Goal: Download file/media

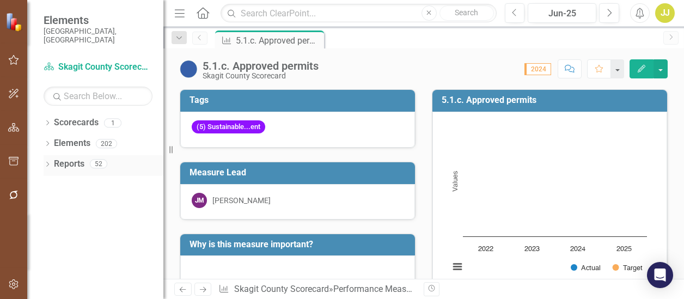
click at [46, 162] on icon "Dropdown" at bounding box center [48, 165] width 8 height 6
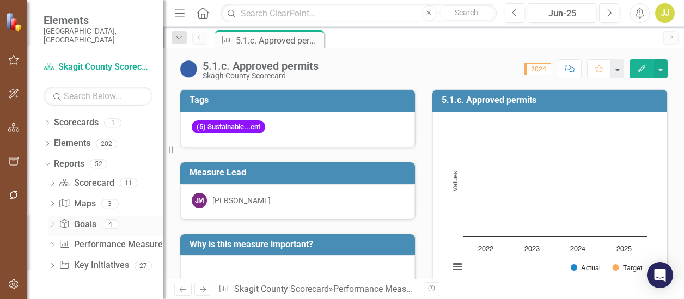
click at [52, 222] on icon "Dropdown" at bounding box center [52, 225] width 8 height 6
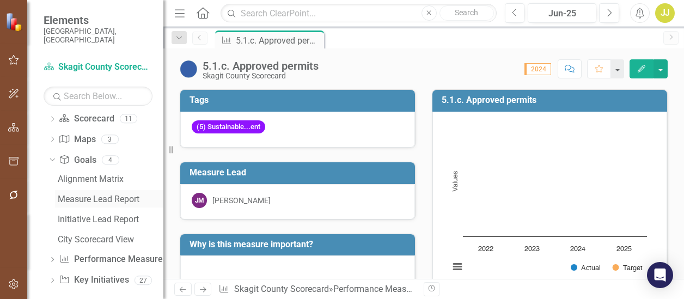
click at [107, 194] on div "Measure Lead Report" at bounding box center [111, 199] width 106 height 10
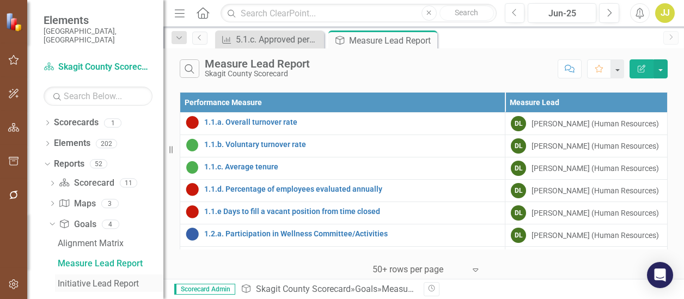
click at [87, 279] on div "Initiative Lead Report" at bounding box center [111, 284] width 106 height 10
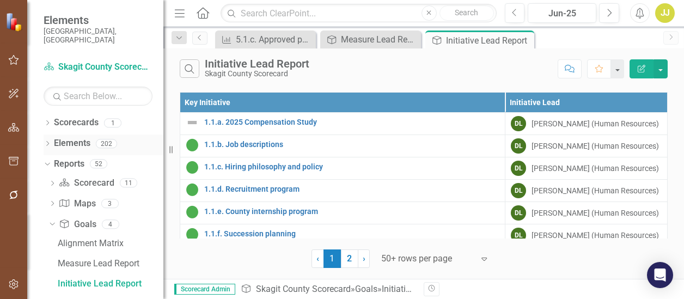
click at [46, 142] on icon "Dropdown" at bounding box center [48, 145] width 8 height 6
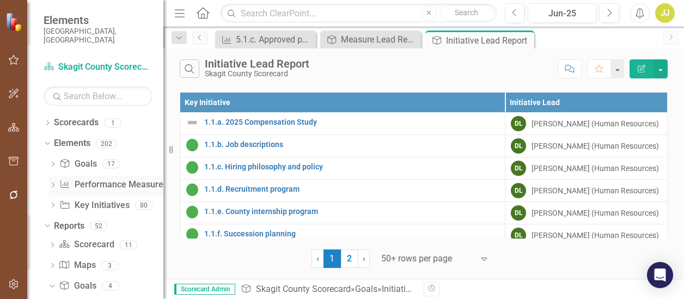
click at [53, 183] on icon "Dropdown" at bounding box center [53, 186] width 8 height 6
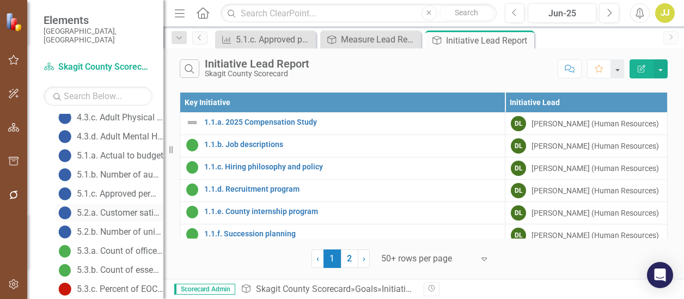
scroll to position [813, 0]
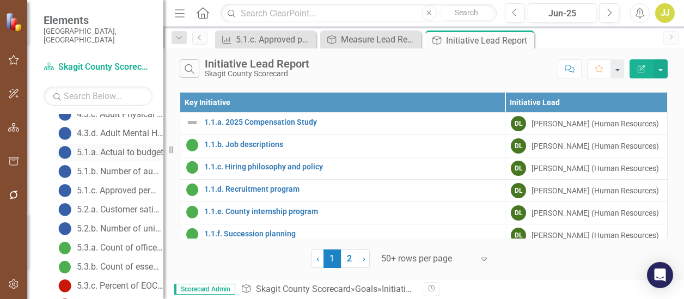
click at [130, 148] on div "5.1.a. Actual to budget" at bounding box center [120, 153] width 87 height 10
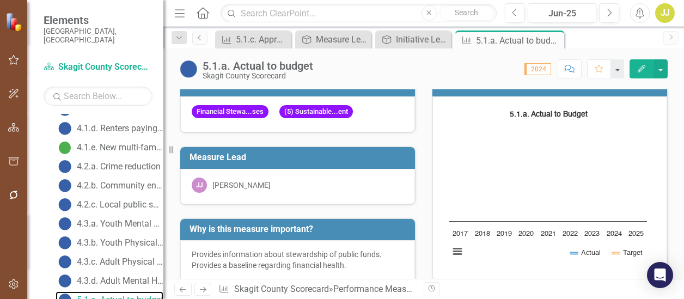
scroll to position [15, 0]
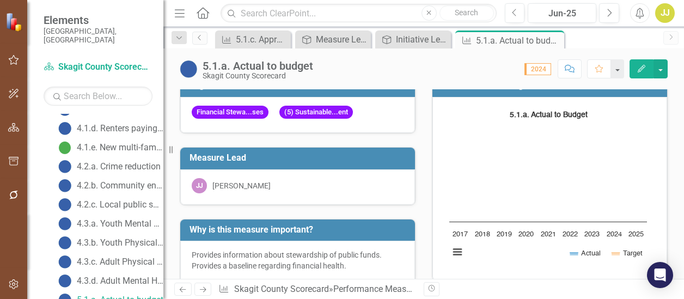
click at [639, 68] on icon "Edit" at bounding box center [642, 69] width 10 height 8
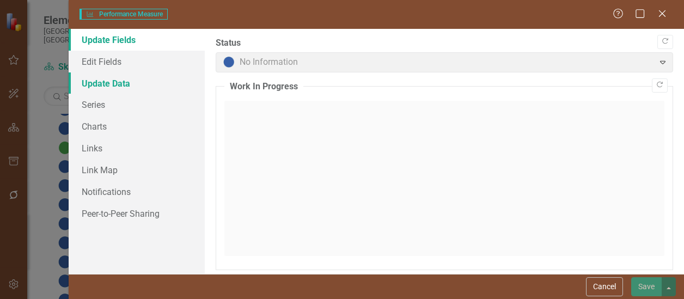
click at [125, 90] on link "Update Data" at bounding box center [137, 83] width 136 height 22
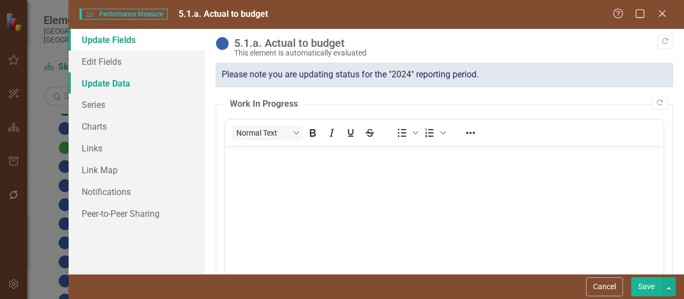
scroll to position [0, 0]
click at [139, 82] on link "Update Data" at bounding box center [137, 83] width 136 height 22
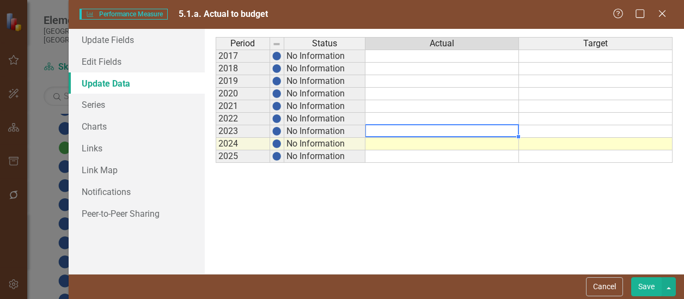
click at [432, 130] on td at bounding box center [443, 131] width 154 height 13
type textarea "7571889"
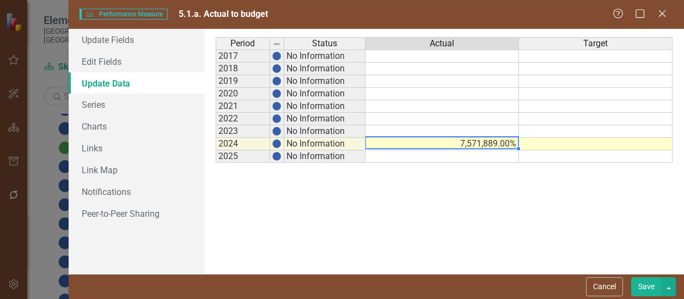
type textarea "7571889"
click at [479, 142] on td "7,571,889.00%" at bounding box center [443, 144] width 154 height 13
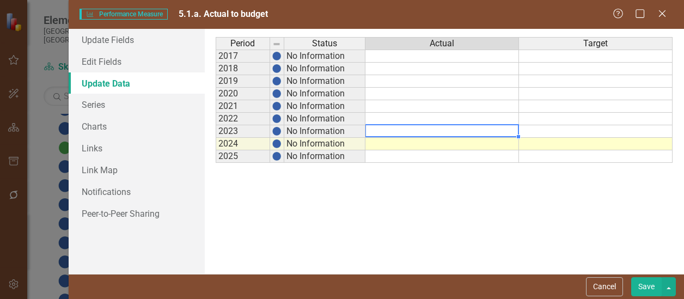
click at [430, 131] on td at bounding box center [443, 131] width 154 height 13
type textarea "7571889"
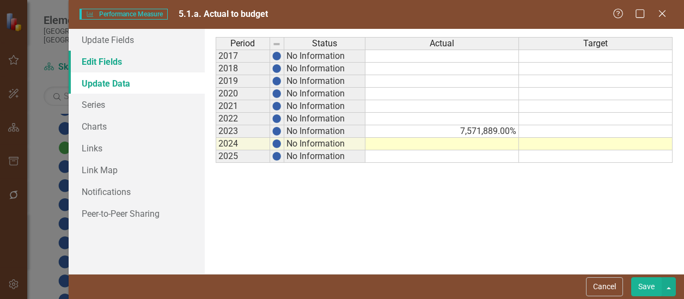
click at [119, 63] on link "Edit Fields" at bounding box center [137, 62] width 136 height 22
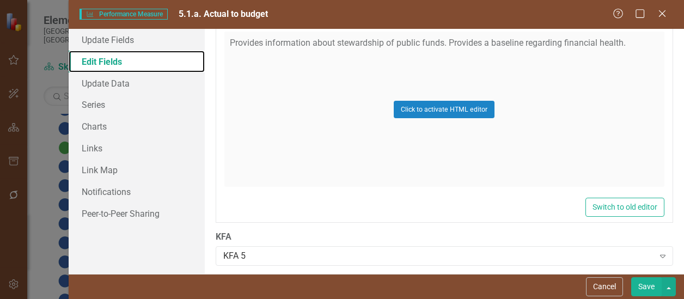
scroll to position [891, 0]
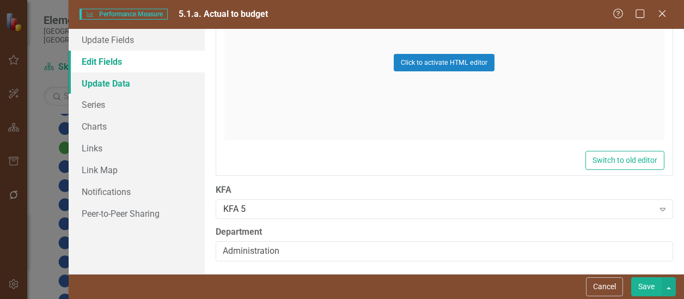
click at [141, 82] on link "Update Data" at bounding box center [137, 83] width 136 height 22
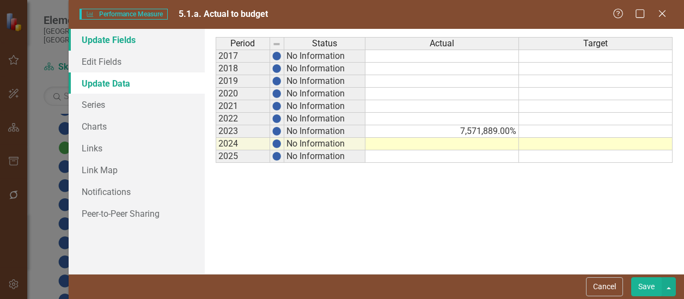
click at [95, 42] on link "Update Fields" at bounding box center [137, 40] width 136 height 22
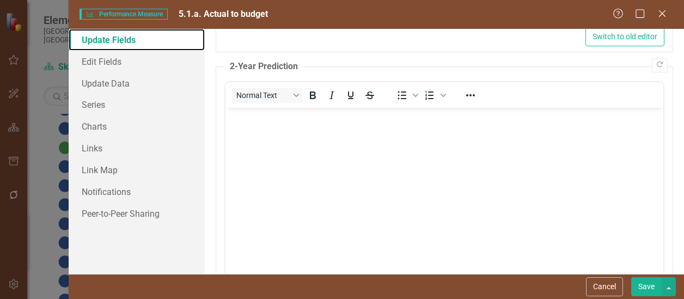
scroll to position [379, 0]
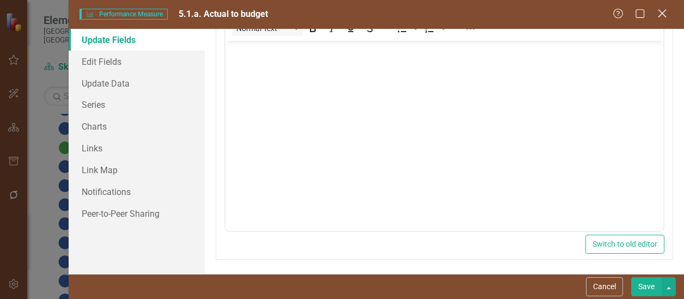
click at [659, 18] on icon "Close" at bounding box center [662, 13] width 14 height 10
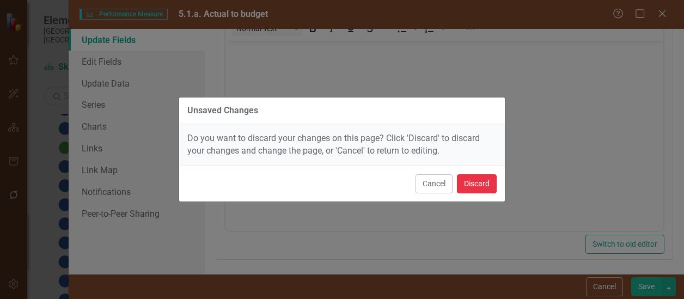
click at [480, 185] on button "Discard" at bounding box center [477, 183] width 40 height 19
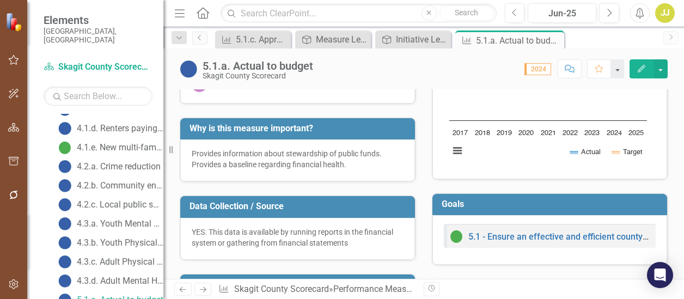
scroll to position [0, 0]
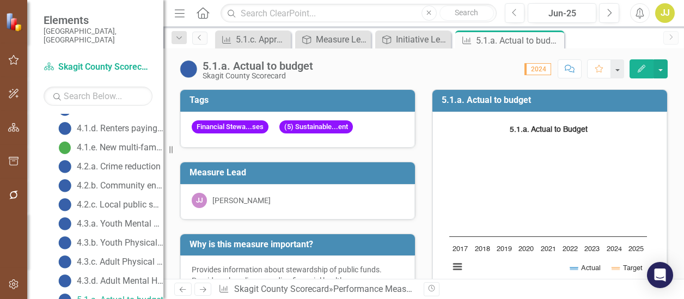
click at [645, 66] on icon "button" at bounding box center [642, 69] width 8 height 8
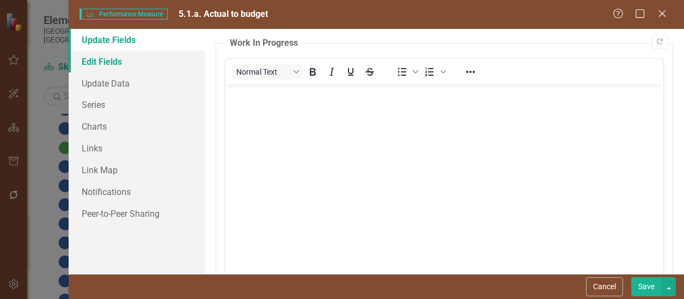
scroll to position [13, 0]
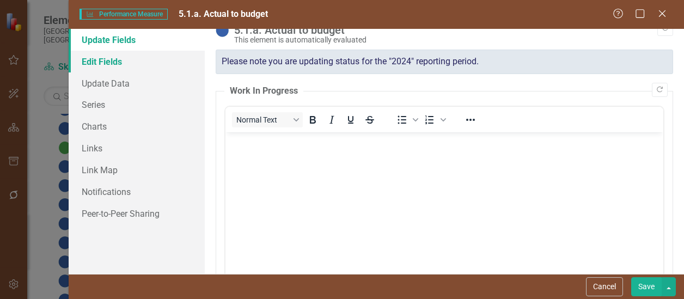
click at [158, 59] on link "Edit Fields" at bounding box center [137, 62] width 136 height 22
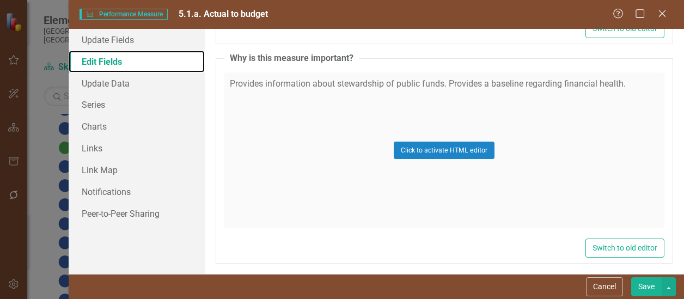
scroll to position [891, 0]
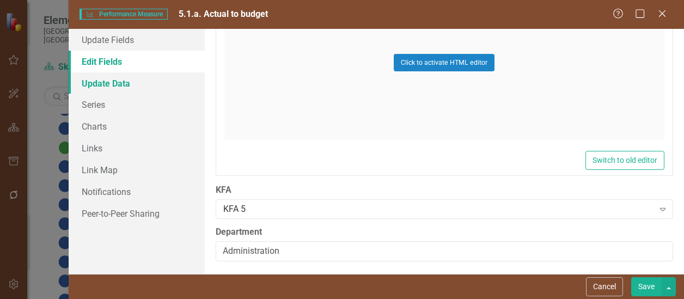
click at [149, 81] on link "Update Data" at bounding box center [137, 83] width 136 height 22
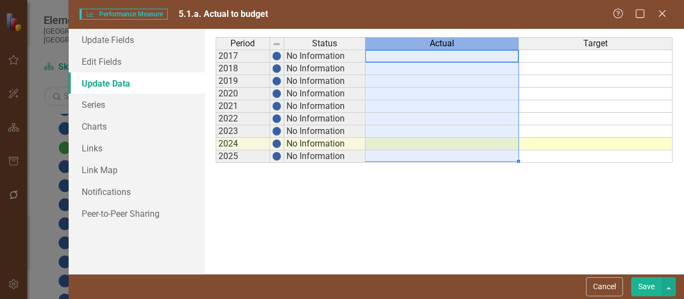
click at [437, 37] on th "Actual" at bounding box center [443, 43] width 154 height 13
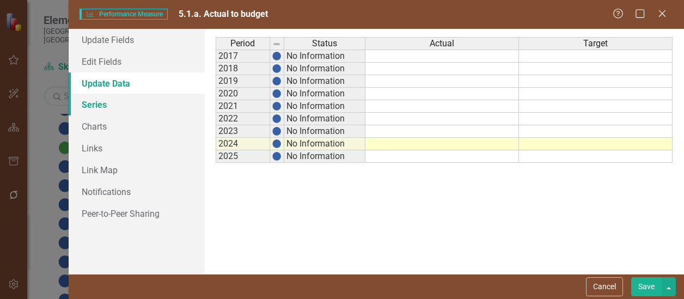
click at [121, 100] on link "Series" at bounding box center [137, 105] width 136 height 22
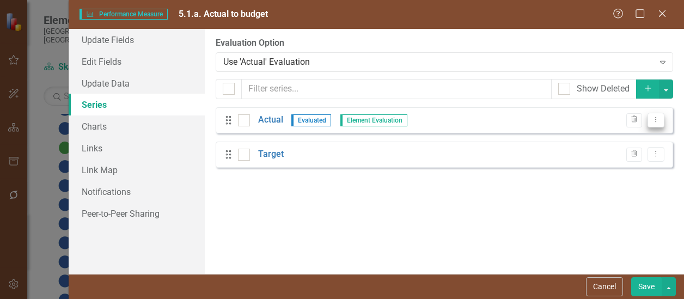
click at [657, 114] on button "Dropdown Menu" at bounding box center [656, 120] width 17 height 15
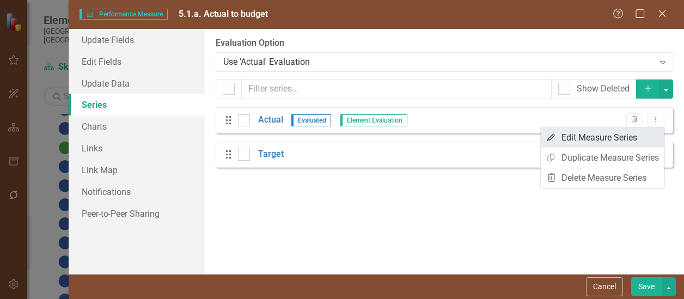
click at [645, 136] on link "Edit Edit Measure Series" at bounding box center [603, 137] width 124 height 20
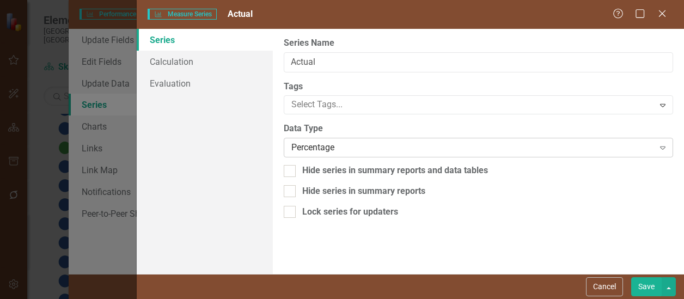
click at [423, 142] on div "Percentage" at bounding box center [472, 148] width 362 height 13
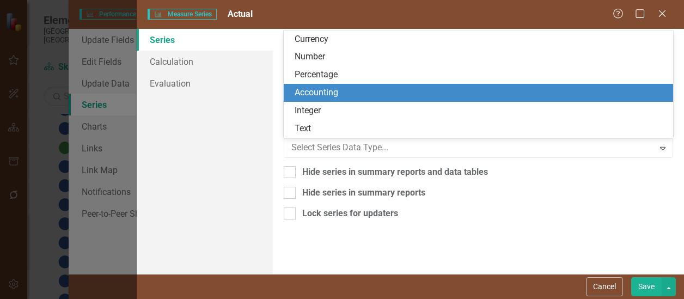
click at [365, 88] on div "Accounting" at bounding box center [481, 93] width 372 height 13
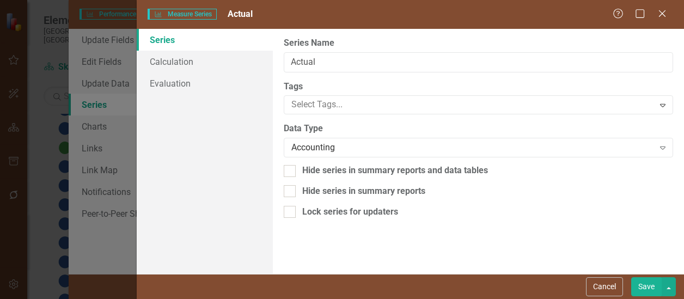
click at [649, 290] on button "Save" at bounding box center [646, 286] width 31 height 19
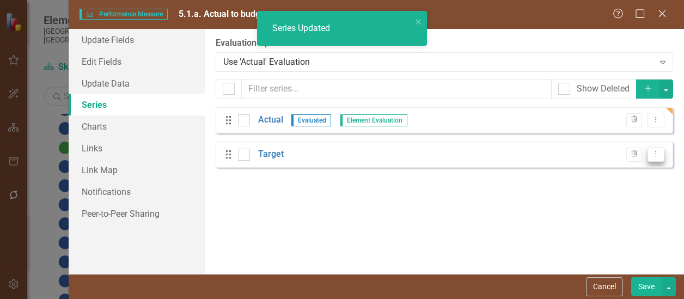
click at [656, 156] on icon "Dropdown Menu" at bounding box center [656, 153] width 9 height 7
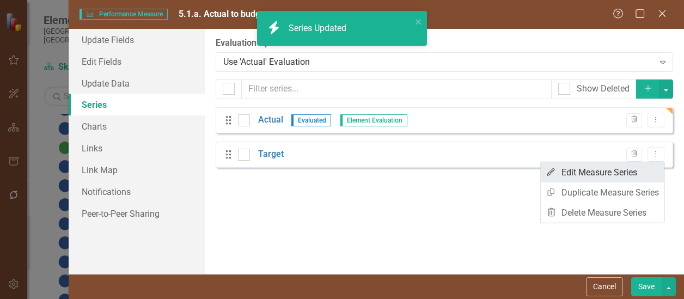
click at [605, 175] on link "Edit Edit Measure Series" at bounding box center [603, 172] width 124 height 20
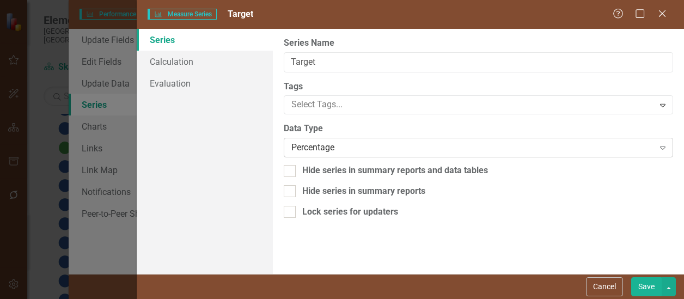
click at [385, 144] on div "Percentage" at bounding box center [472, 148] width 362 height 13
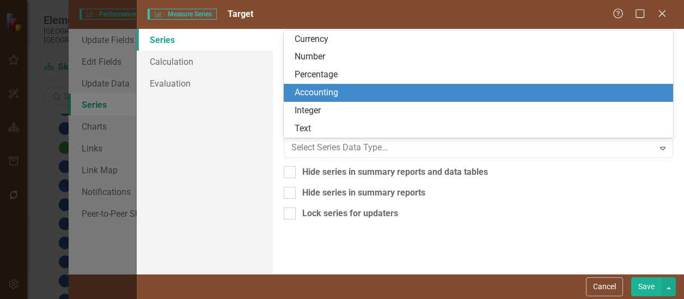
click at [327, 84] on div "Accounting" at bounding box center [479, 93] width 390 height 18
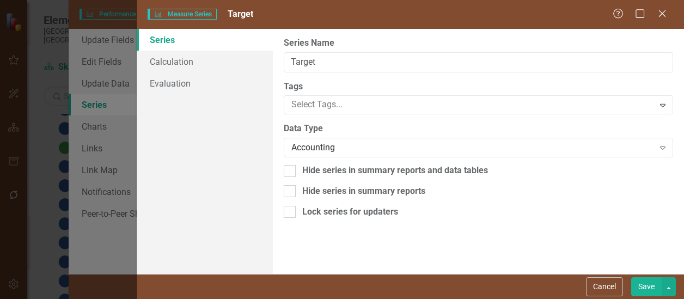
click at [642, 283] on button "Save" at bounding box center [646, 286] width 31 height 19
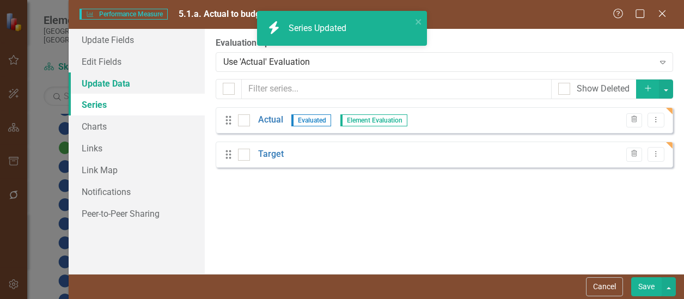
click at [121, 91] on link "Update Data" at bounding box center [137, 83] width 136 height 22
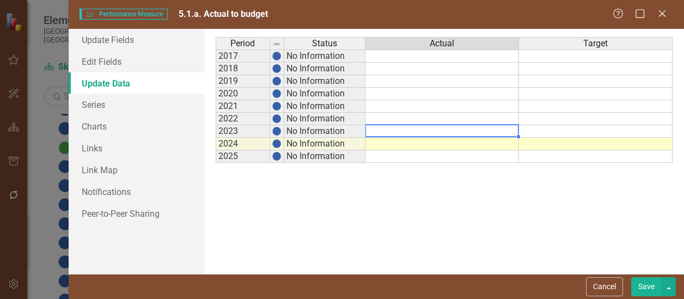
click at [435, 130] on td at bounding box center [443, 131] width 154 height 13
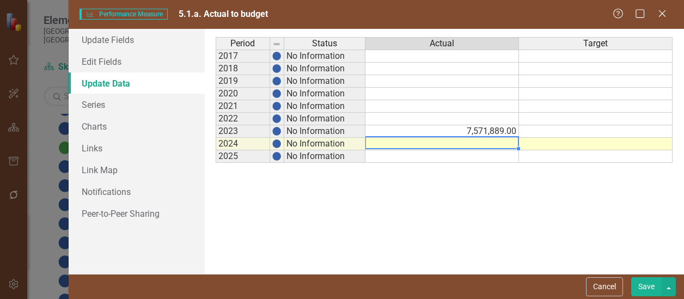
click at [488, 147] on td at bounding box center [443, 144] width 154 height 13
click at [488, 147] on td "11,242.05" at bounding box center [443, 144] width 154 height 13
click at [507, 145] on td "11,242.05" at bounding box center [443, 144] width 154 height 13
click at [483, 143] on td "11,242.05" at bounding box center [443, 144] width 154 height 13
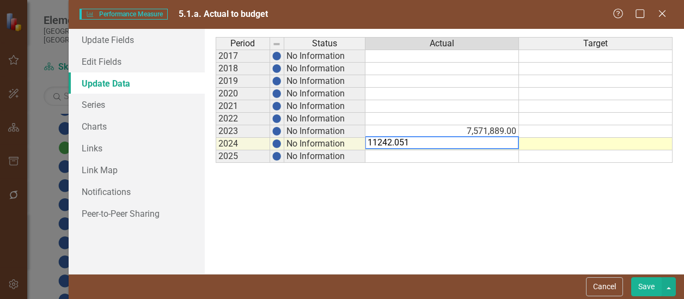
click at [394, 144] on textarea "11242.051" at bounding box center [442, 142] width 154 height 13
type textarea "11242051"
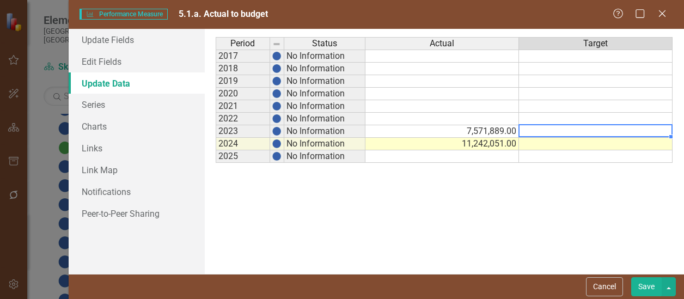
click at [547, 130] on td at bounding box center [596, 131] width 154 height 13
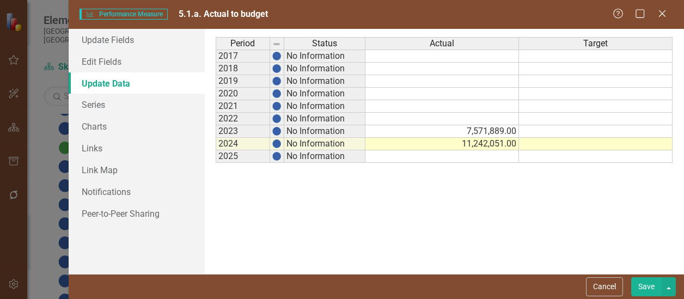
click at [647, 289] on button "Save" at bounding box center [646, 286] width 31 height 19
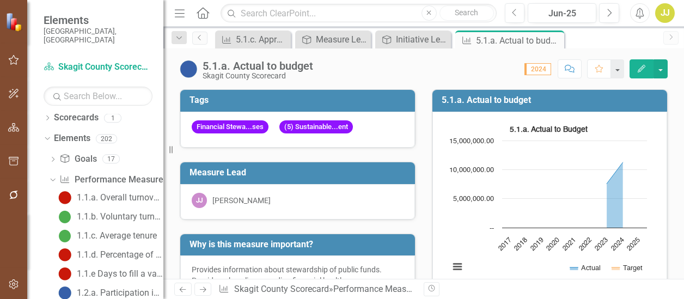
scroll to position [0, 0]
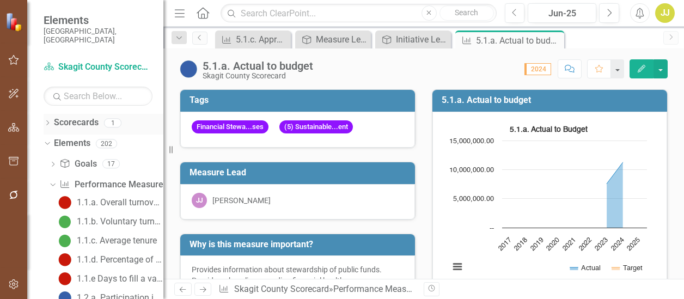
click at [48, 121] on icon "Dropdown" at bounding box center [48, 124] width 8 height 6
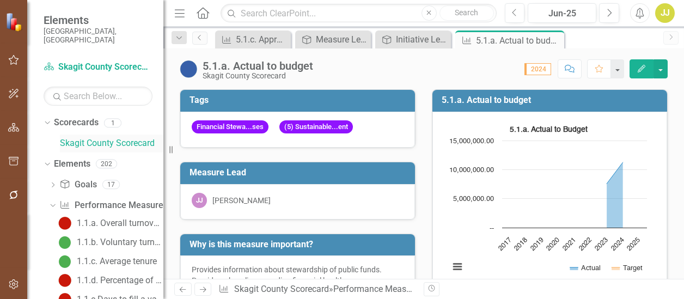
click at [94, 140] on link "Skagit County Scorecard" at bounding box center [112, 143] width 104 height 13
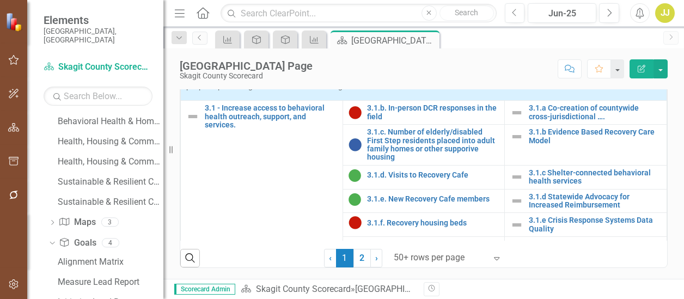
scroll to position [2287, 0]
click at [108, 176] on div "Sustainable & Resilient County Government (KFA 5) Measure Dashboard" at bounding box center [111, 181] width 106 height 10
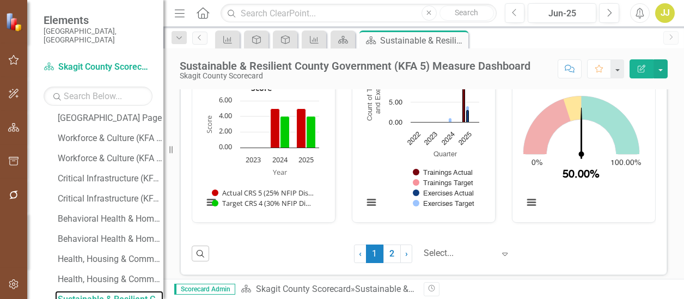
scroll to position [1150, 0]
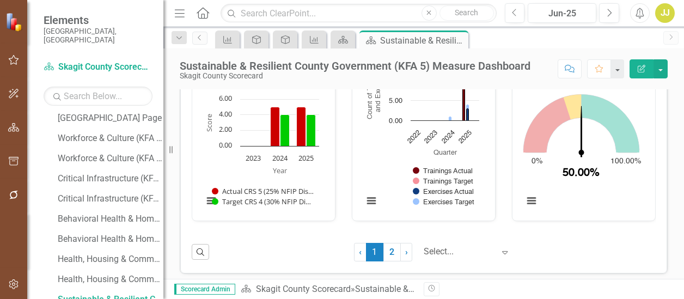
click at [500, 249] on icon "Expand" at bounding box center [505, 252] width 11 height 9
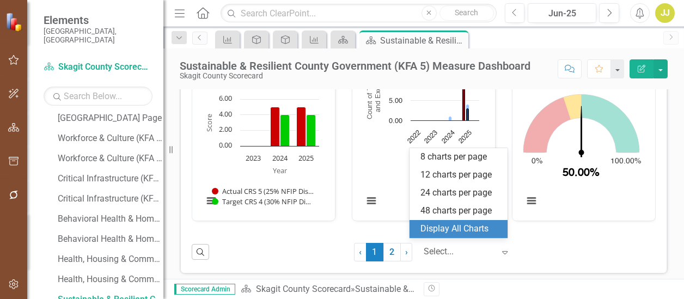
click at [466, 223] on div "Display All Charts" at bounding box center [461, 229] width 81 height 13
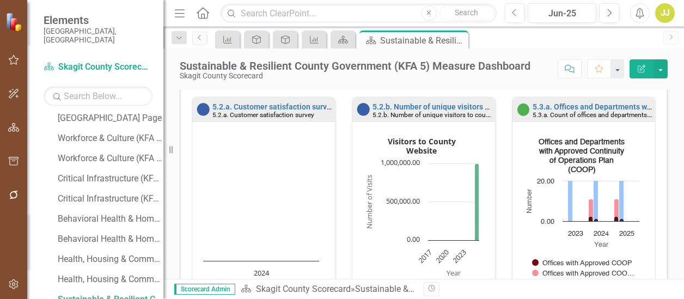
scroll to position [597, 0]
click at [475, 221] on icon "2025, 1,000,000. Target." at bounding box center [477, 203] width 4 height 77
click at [475, 230] on icon "2025, 1,000,000. Target." at bounding box center [477, 203] width 4 height 77
click at [473, 252] on rect "Interactive chart" at bounding box center [421, 221] width 127 height 177
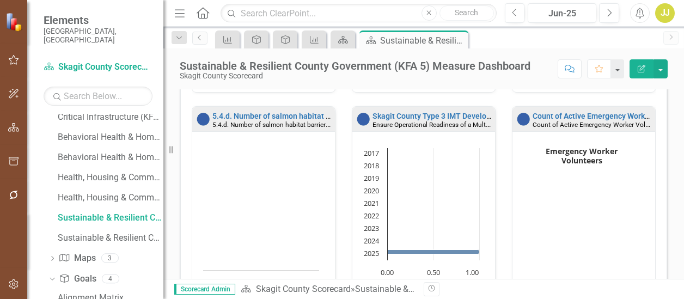
scroll to position [1508, 0]
click at [114, 233] on div "Sustainable & Resilient County Government (KFA 5) Initiative Dashboard" at bounding box center [111, 238] width 106 height 10
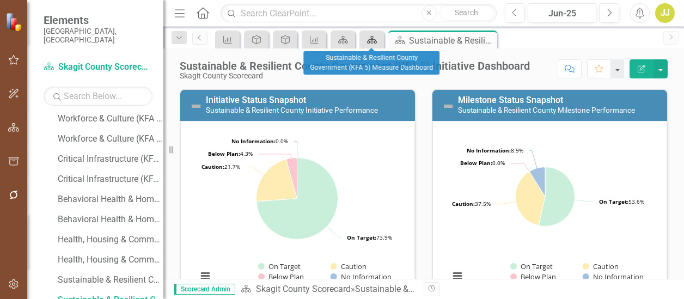
click at [372, 42] on icon at bounding box center [372, 40] width 10 height 8
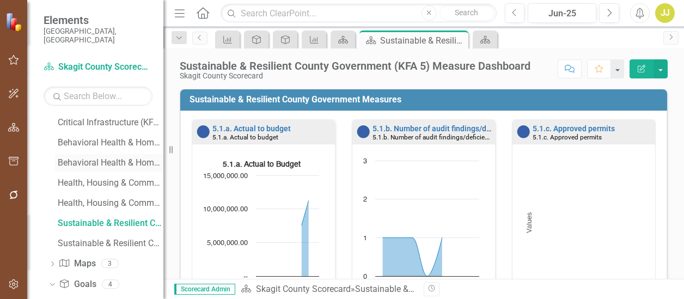
scroll to position [2245, 0]
click at [342, 39] on icon at bounding box center [343, 40] width 10 height 8
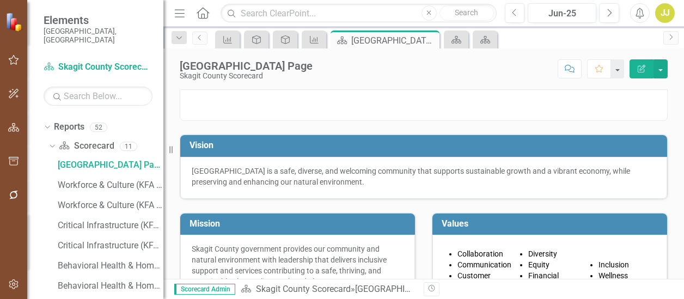
scroll to position [1986, 0]
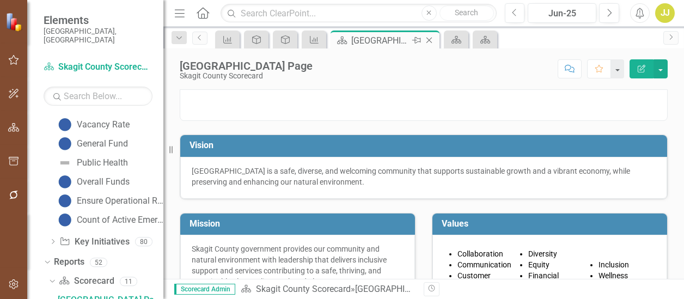
click at [425, 43] on icon "Close" at bounding box center [429, 40] width 11 height 9
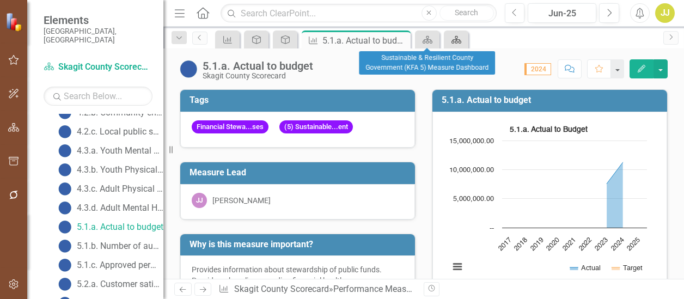
scroll to position [686, 0]
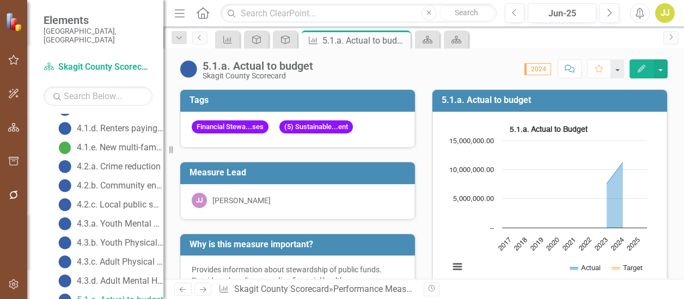
click at [644, 69] on icon "Edit" at bounding box center [642, 69] width 10 height 8
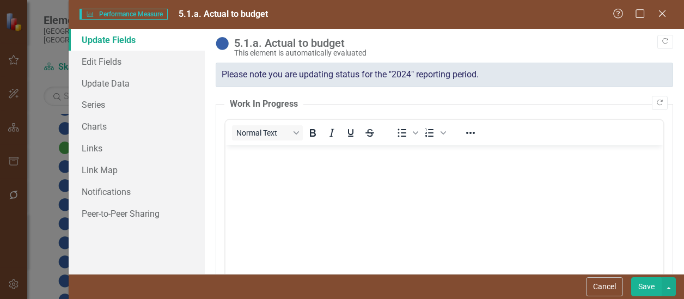
scroll to position [0, 0]
click at [142, 82] on link "Update Data" at bounding box center [137, 83] width 136 height 22
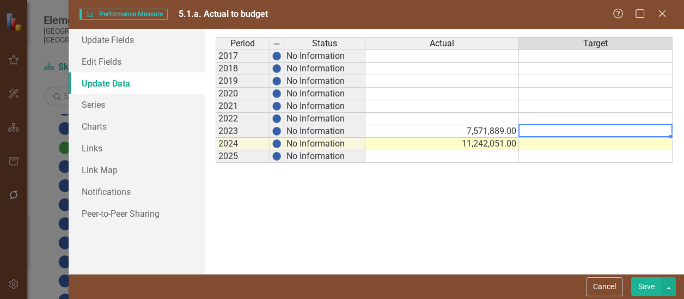
click at [569, 132] on td at bounding box center [596, 131] width 154 height 13
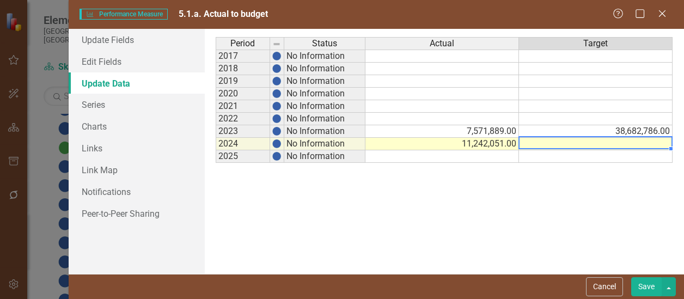
click at [585, 146] on td at bounding box center [596, 144] width 154 height 13
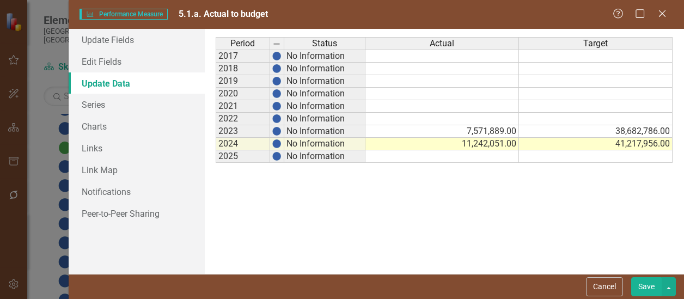
click at [656, 287] on button "Save" at bounding box center [646, 286] width 31 height 19
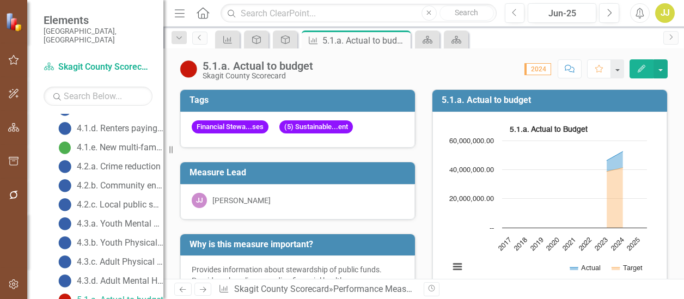
click at [640, 66] on icon "Edit" at bounding box center [642, 69] width 10 height 8
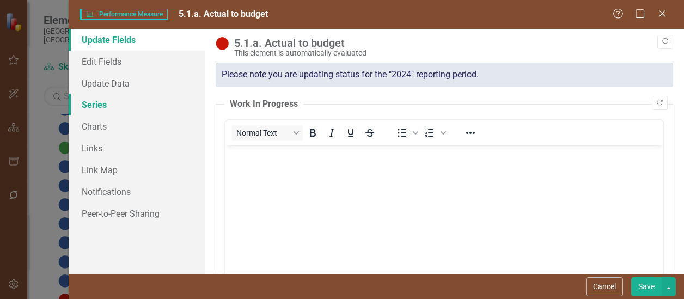
click at [116, 102] on link "Series" at bounding box center [137, 105] width 136 height 22
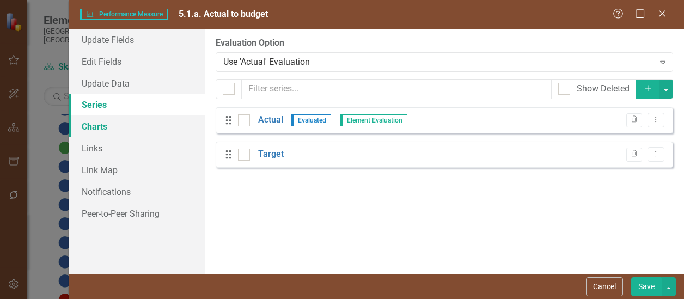
click at [122, 123] on link "Charts" at bounding box center [137, 126] width 136 height 22
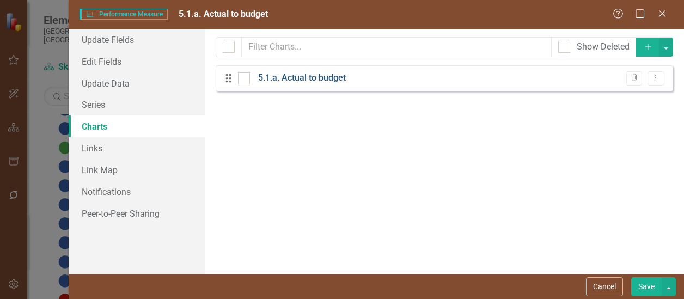
click at [320, 77] on link "5.1.a. Actual to budget" at bounding box center [302, 78] width 88 height 13
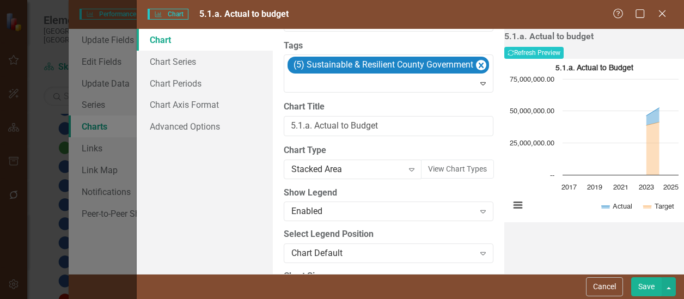
scroll to position [41, 0]
click at [409, 168] on icon at bounding box center [411, 169] width 5 height 3
click at [421, 163] on button "View Chart Types" at bounding box center [457, 168] width 73 height 19
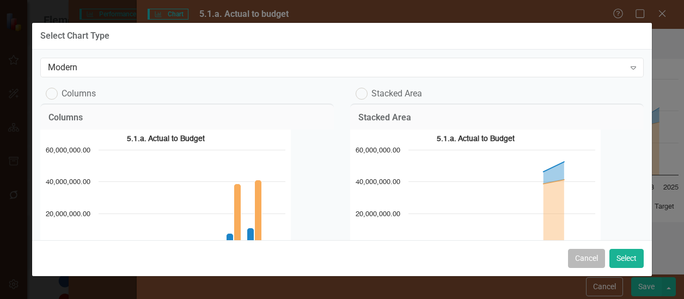
click at [591, 257] on button "Cancel" at bounding box center [586, 258] width 37 height 19
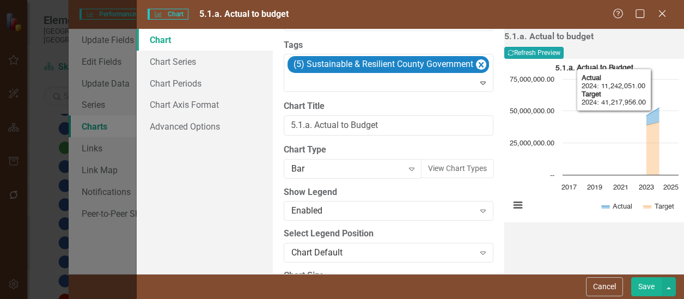
click at [564, 47] on button "Recalculate Refresh Preview" at bounding box center [533, 53] width 59 height 12
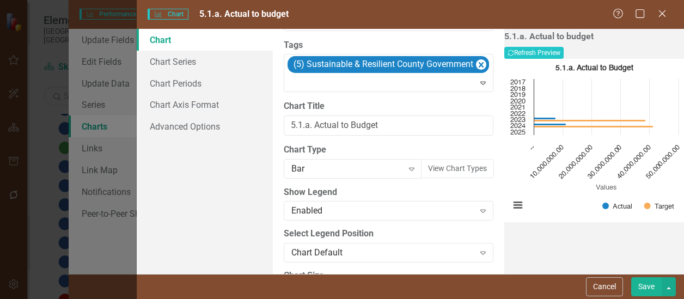
click at [649, 284] on button "Save" at bounding box center [646, 286] width 31 height 19
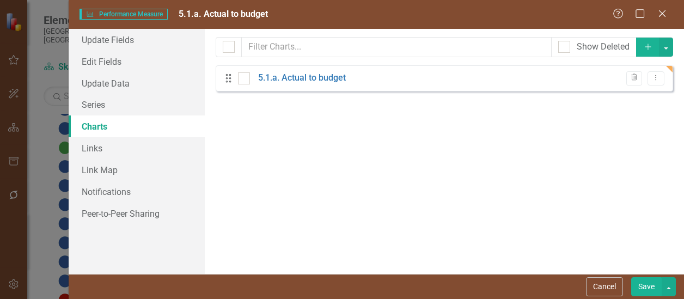
click at [652, 288] on button "Save" at bounding box center [646, 286] width 31 height 19
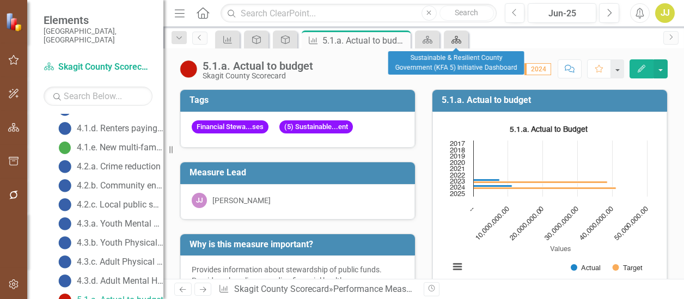
click at [454, 42] on icon at bounding box center [457, 40] width 10 height 8
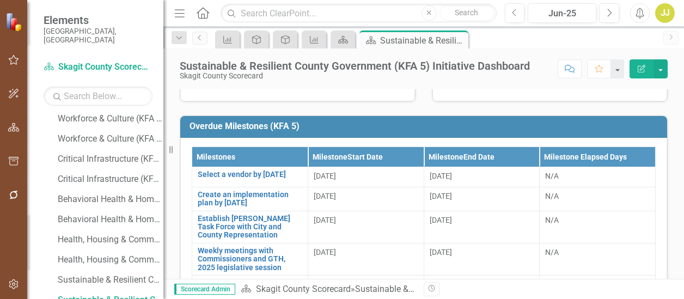
scroll to position [206, 0]
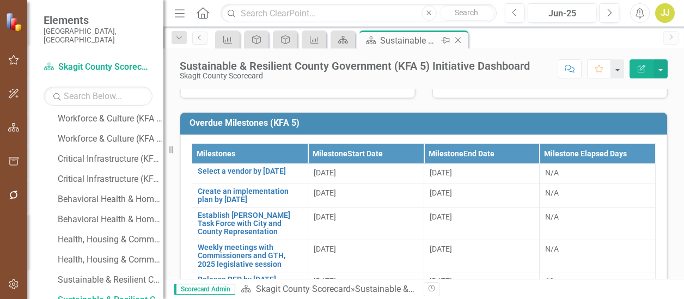
click at [460, 41] on icon "Close" at bounding box center [458, 40] width 11 height 9
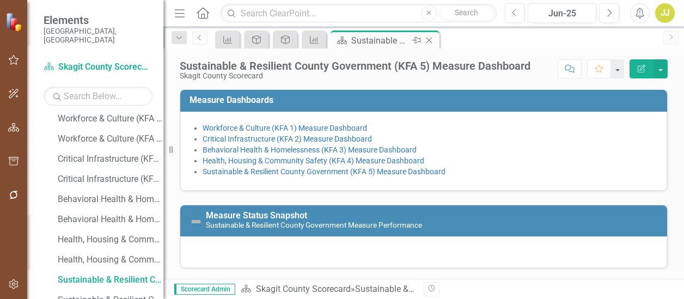
scroll to position [2168, 0]
click at [393, 34] on div "Sustainable & Resilient County Government (KFA 5) Measure Dashboard" at bounding box center [380, 41] width 58 height 14
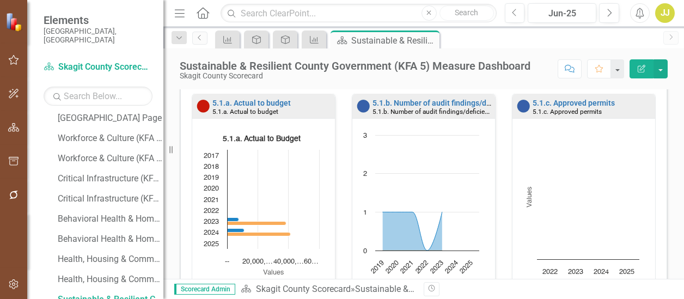
scroll to position [372, 0]
click at [417, 103] on link "5.1.b. Number of audit findings/deficiencies" at bounding box center [448, 102] width 151 height 9
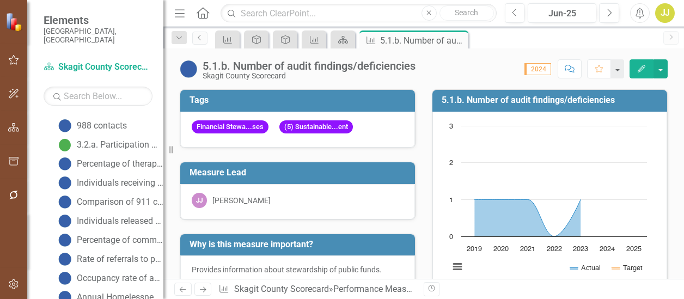
scroll to position [705, 0]
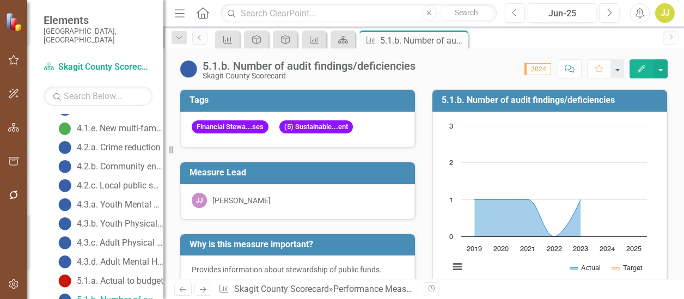
click at [637, 71] on icon "Edit" at bounding box center [642, 69] width 10 height 8
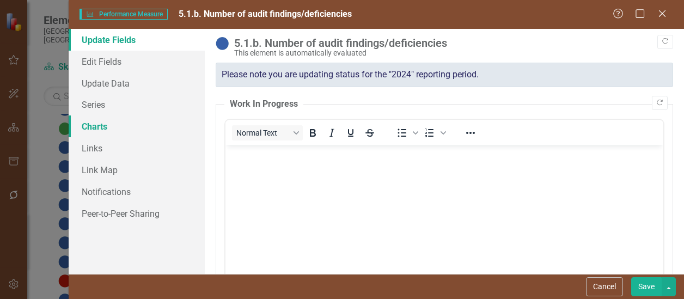
scroll to position [0, 0]
click at [119, 126] on link "Charts" at bounding box center [137, 126] width 136 height 22
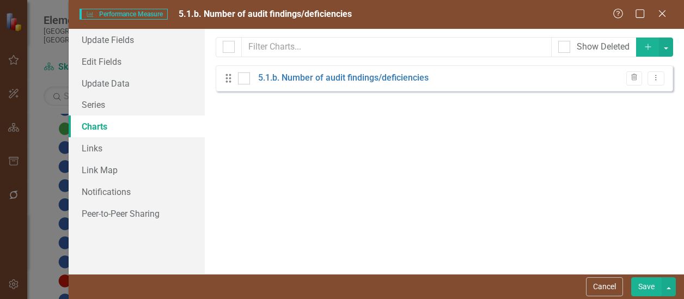
click at [108, 125] on link "Charts" at bounding box center [137, 126] width 136 height 22
click at [364, 78] on link "5.1.b. Number of audit findings/deficiencies" at bounding box center [343, 78] width 171 height 13
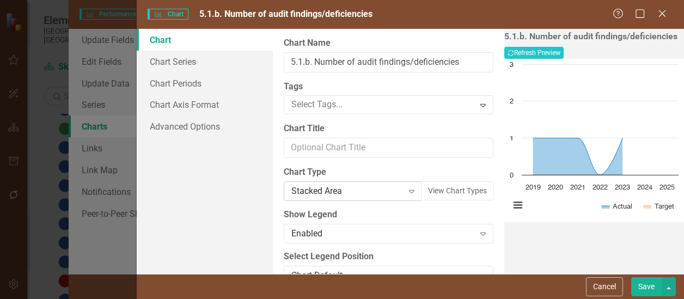
click at [320, 191] on div "Stacked Area" at bounding box center [346, 191] width 111 height 13
click at [564, 59] on button "Recalculate Refresh Preview" at bounding box center [533, 53] width 59 height 12
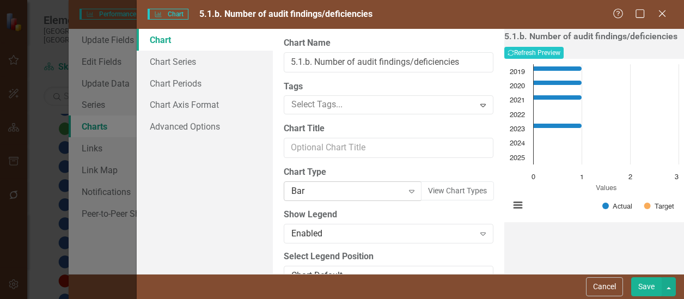
click at [406, 193] on icon "Expand" at bounding box center [411, 191] width 11 height 9
click at [564, 59] on button "Recalculate Refresh Preview" at bounding box center [533, 53] width 59 height 12
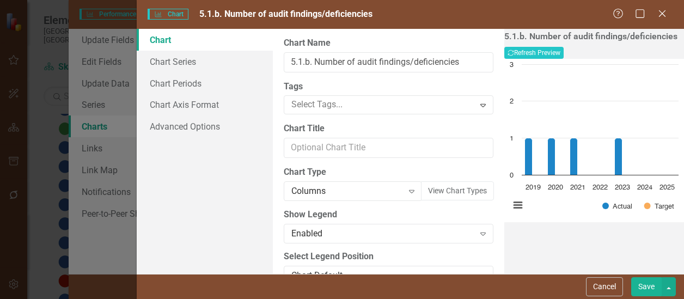
click at [640, 286] on button "Save" at bounding box center [646, 286] width 31 height 19
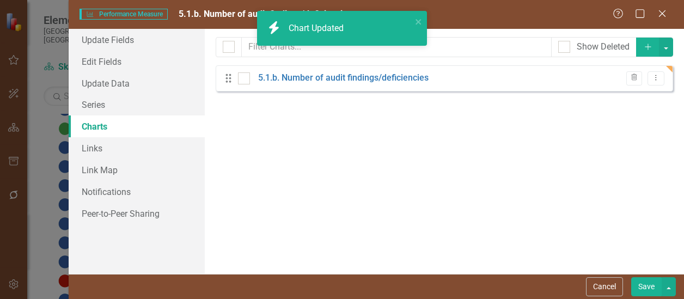
click at [647, 284] on button "Save" at bounding box center [646, 286] width 31 height 19
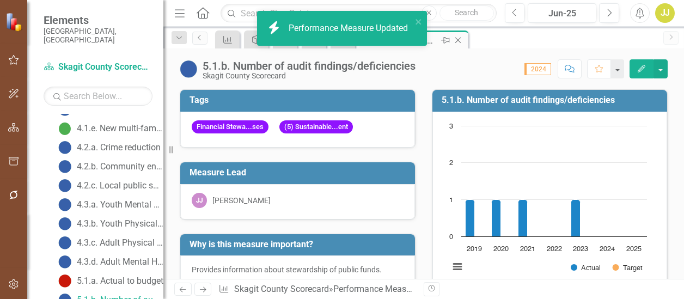
click at [458, 42] on icon "Close" at bounding box center [458, 40] width 11 height 9
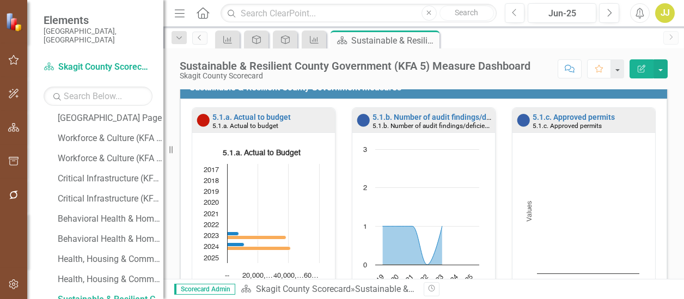
scroll to position [359, 0]
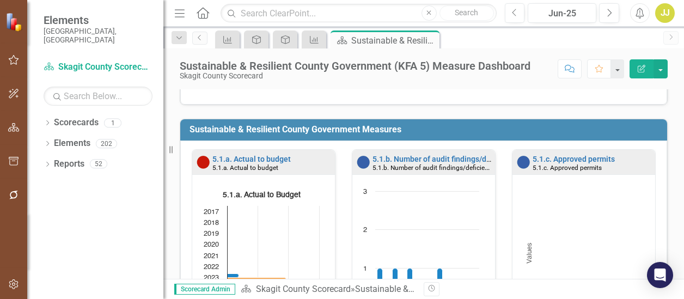
scroll to position [319, 0]
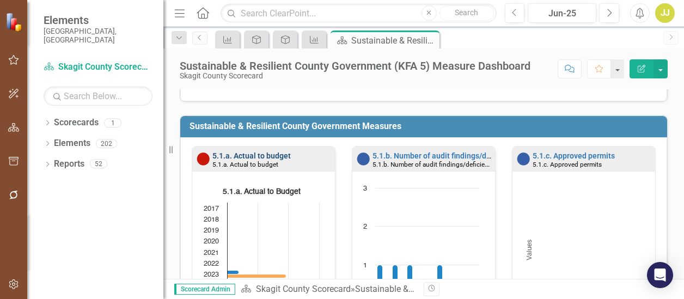
click at [256, 154] on link "5.1.a. Actual to budget" at bounding box center [251, 155] width 78 height 9
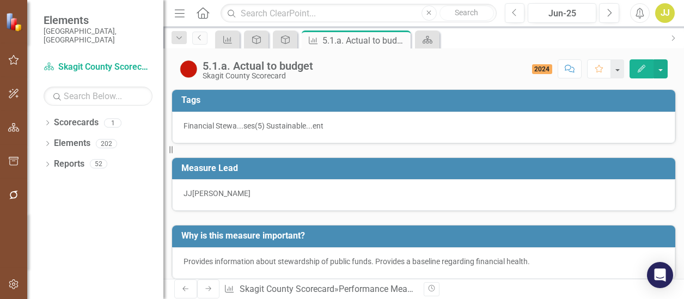
click at [643, 67] on icon "Edit" at bounding box center [642, 69] width 10 height 8
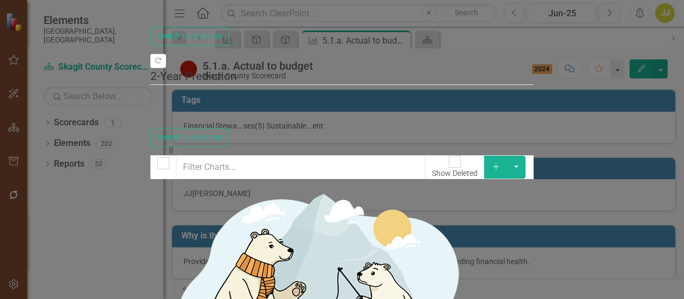
checkbox input "false"
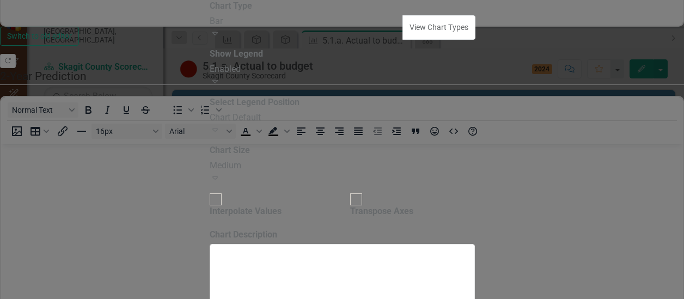
click at [328, 28] on div "Bar" at bounding box center [307, 21] width 194 height 13
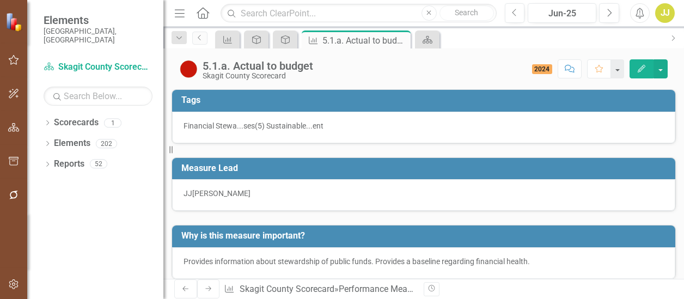
click at [446, 74] on div "Score: 0.00 2024 Completed Comment Favorite Edit" at bounding box center [493, 68] width 349 height 19
click at [401, 40] on icon "Close" at bounding box center [400, 40] width 11 height 9
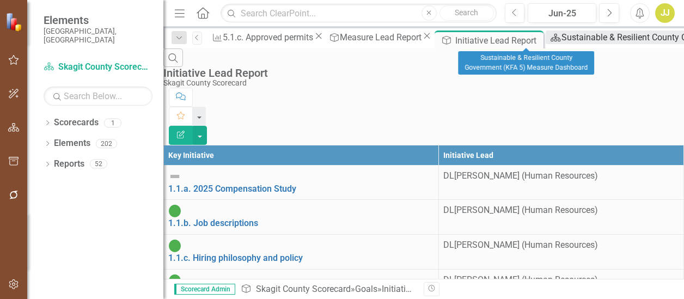
click at [546, 44] on link "Scorecard Sustainable & Resilient County Government (KFA 5) Measure Dashboard" at bounding box center [692, 38] width 293 height 14
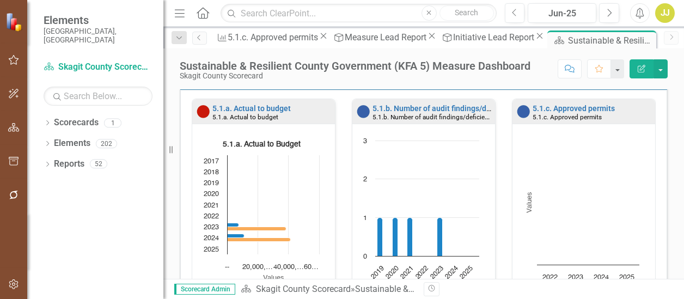
scroll to position [367, 0]
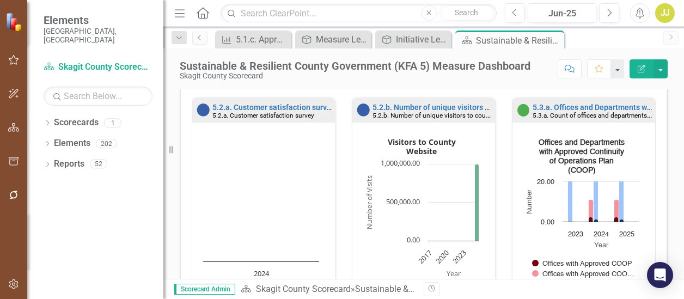
scroll to position [598, 0]
click at [430, 103] on link "5.2.b. Number of unique visitors to county website" at bounding box center [459, 106] width 173 height 9
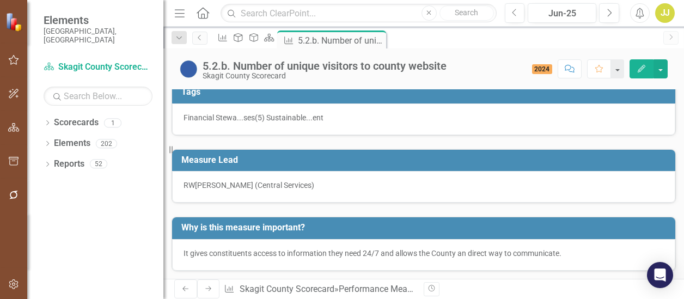
scroll to position [9, 0]
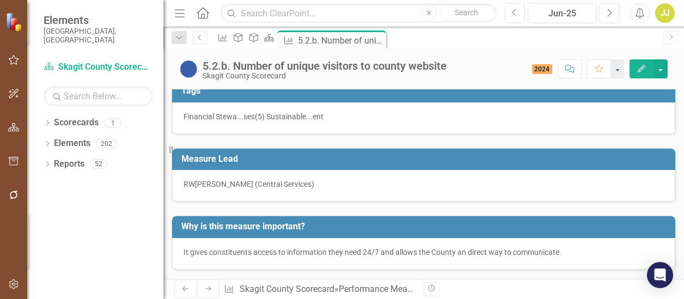
click at [636, 72] on button "Edit" at bounding box center [642, 68] width 24 height 19
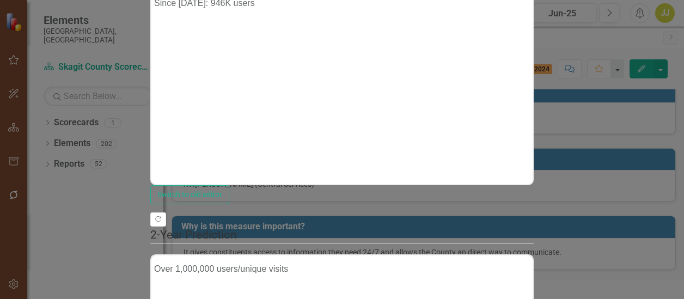
scroll to position [0, 0]
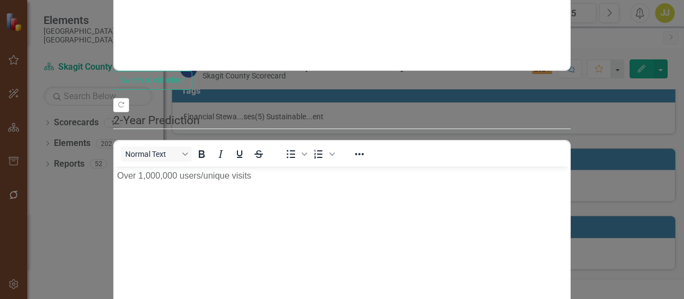
type textarea "10000000"
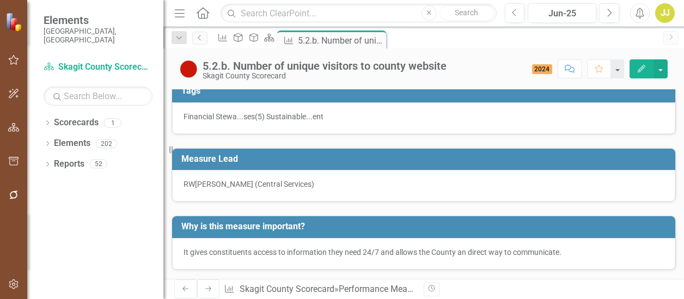
click at [640, 71] on icon "Edit" at bounding box center [642, 69] width 10 height 8
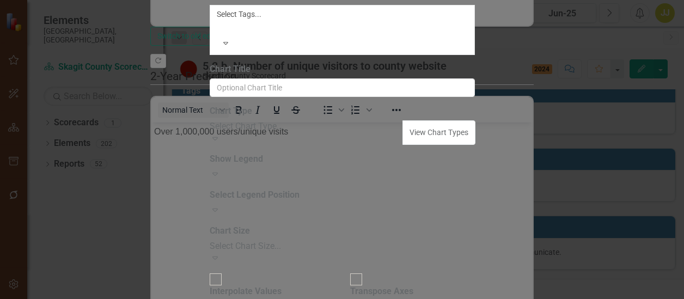
type input "5.2.b. Number of unique visitors to county website"
type input "Visitors to County Website"
checkbox input "true"
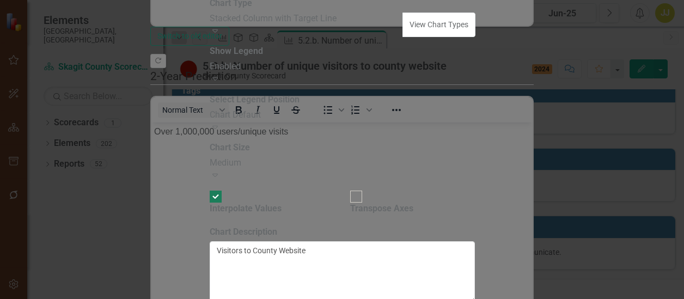
click at [319, 25] on div "Stacked Column with Target Line" at bounding box center [307, 19] width 194 height 13
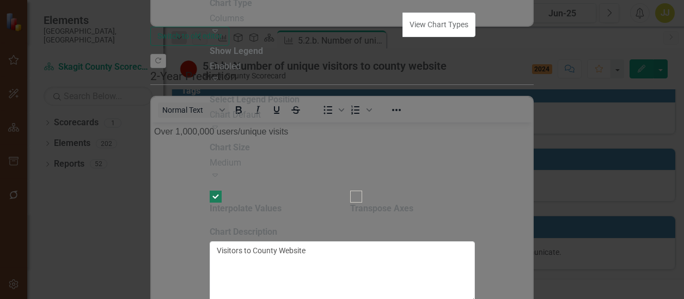
click at [332, 25] on div "Columns" at bounding box center [307, 19] width 194 height 13
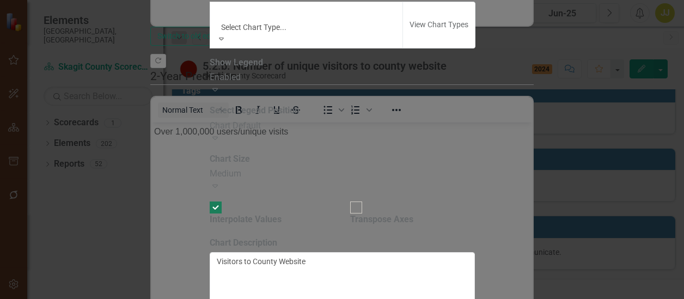
scroll to position [19, 0]
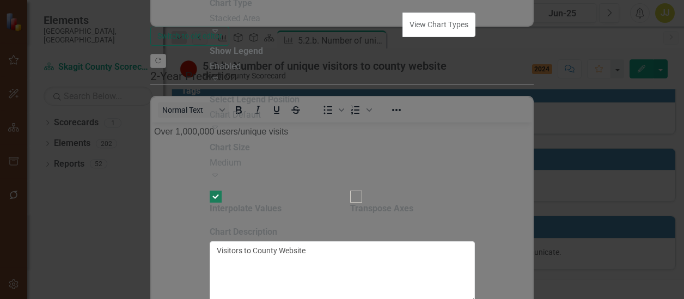
click at [319, 25] on div "Stacked Area" at bounding box center [307, 19] width 194 height 13
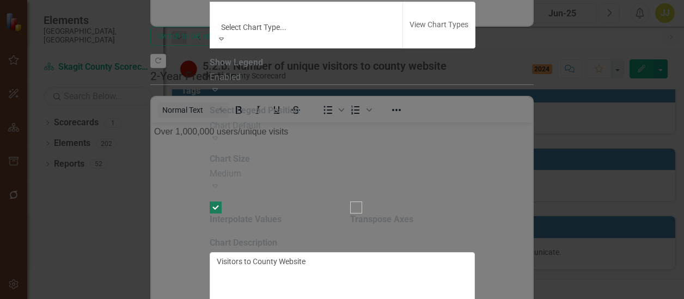
scroll to position [36, 0]
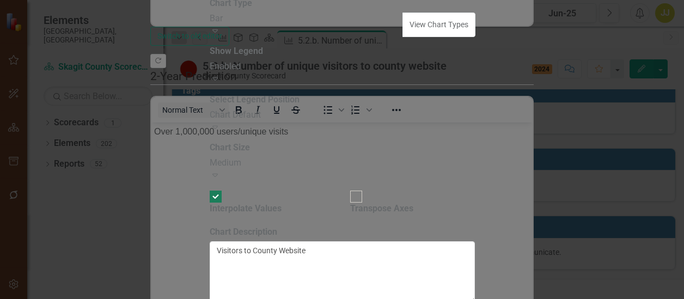
click at [343, 38] on div "Bar Expand" at bounding box center [307, 25] width 194 height 25
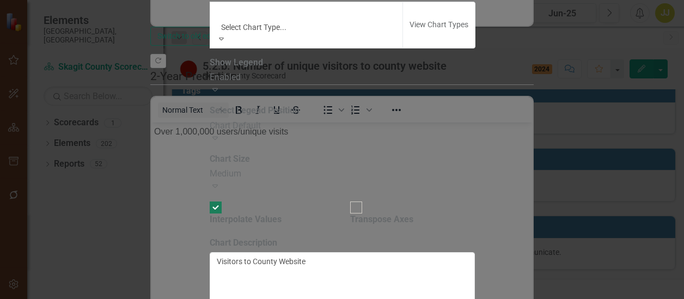
scroll to position [54, 0]
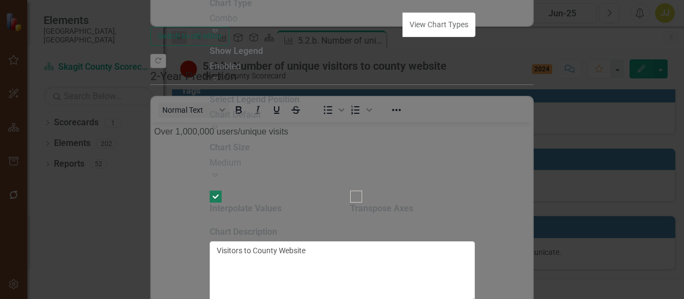
click at [221, 35] on icon "Expand" at bounding box center [215, 30] width 11 height 9
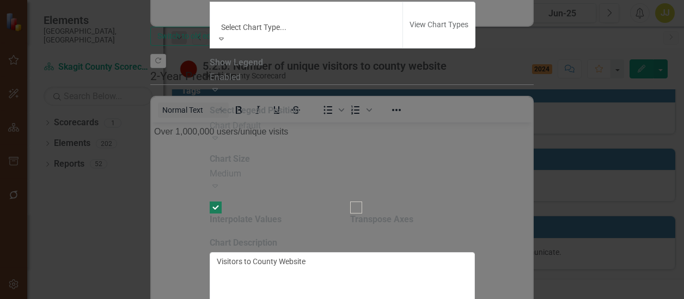
scroll to position [144, 0]
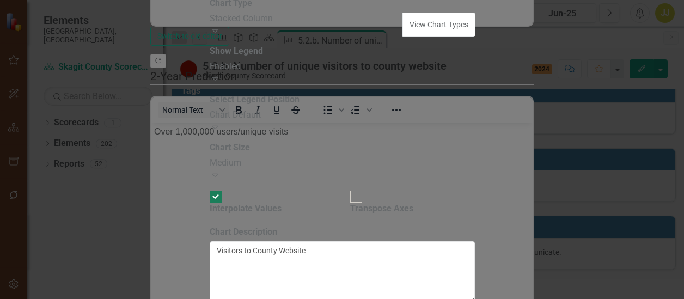
click at [349, 25] on div "Stacked Column" at bounding box center [307, 19] width 194 height 13
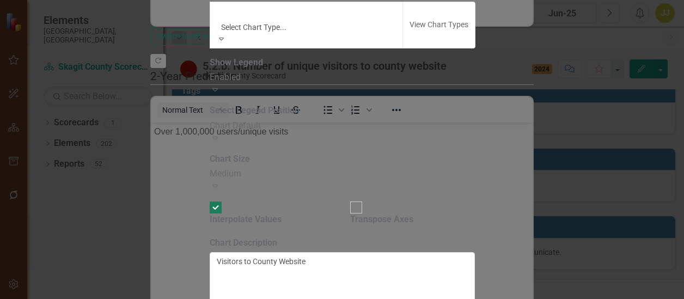
scroll to position [286, 0]
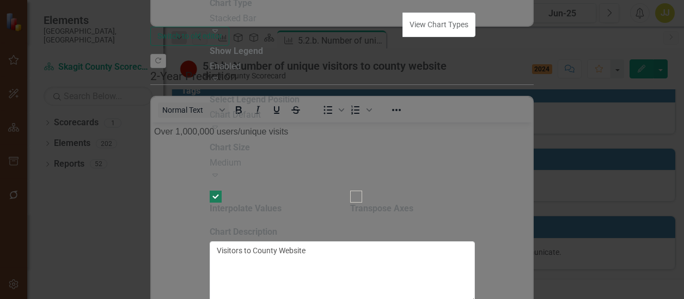
click at [339, 25] on div "Stacked Bar" at bounding box center [307, 19] width 194 height 13
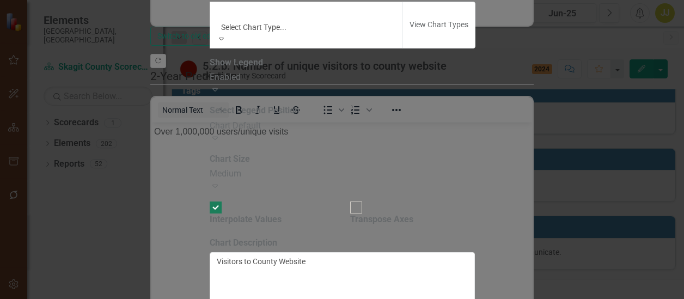
scroll to position [308, 0]
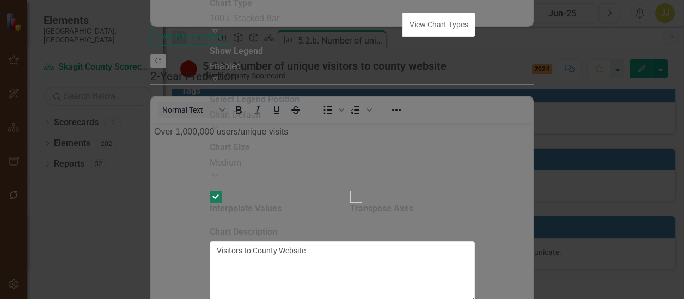
click at [339, 25] on div "100% Stacked Bar" at bounding box center [307, 19] width 194 height 13
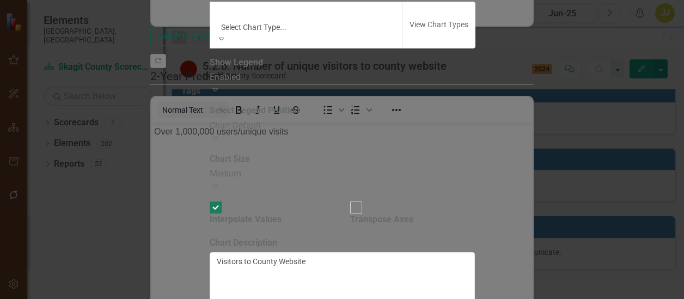
scroll to position [0, 0]
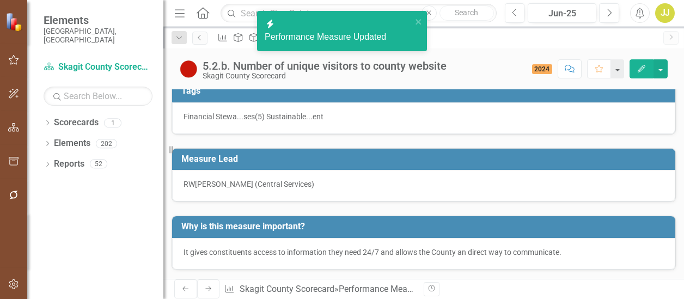
click at [473, 38] on div "Performance Measure Goal Goal Scorecard Performance Measure 5.2.b. Number of un…" at bounding box center [435, 39] width 445 height 17
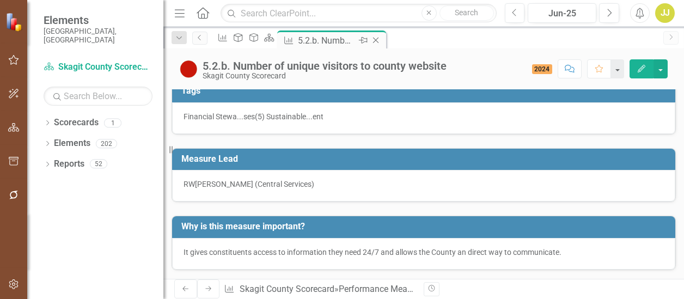
click at [379, 40] on icon at bounding box center [376, 41] width 6 height 6
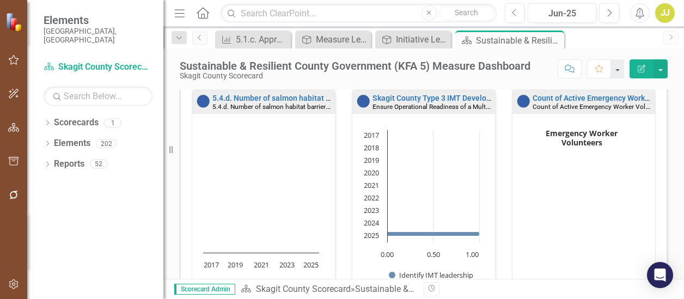
click at [283, 196] on rect "Interactive chart" at bounding box center [261, 213] width 127 height 177
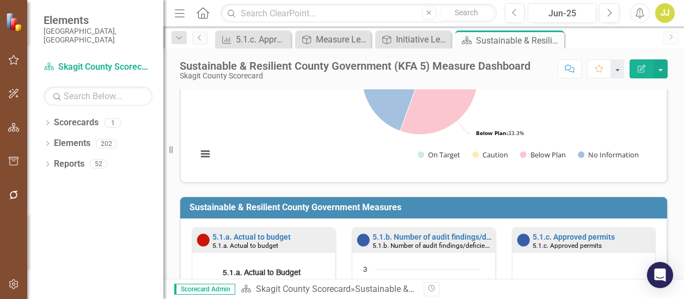
scroll to position [172, 0]
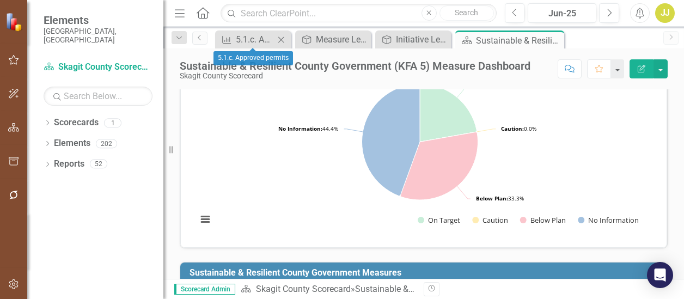
click at [279, 40] on icon "Close" at bounding box center [281, 39] width 11 height 9
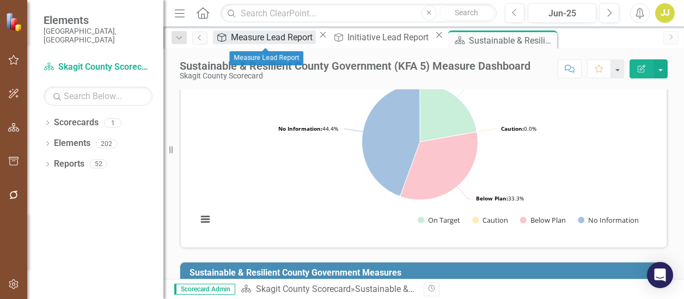
click at [271, 41] on div "Measure Lead Report" at bounding box center [273, 38] width 85 height 14
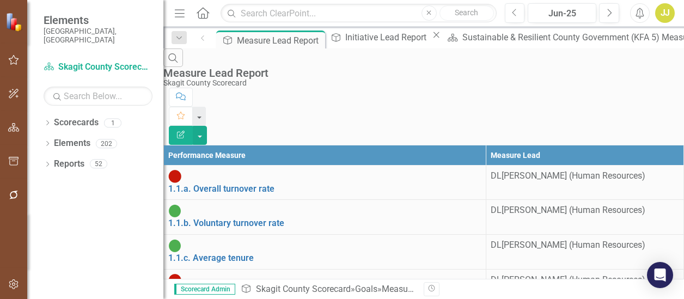
scroll to position [1141, 0]
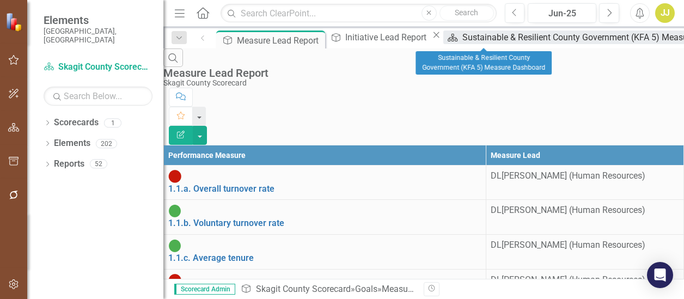
click at [463, 35] on div "Sustainable & Resilient County Government (KFA 5) Measure Dashboard" at bounding box center [602, 38] width 279 height 14
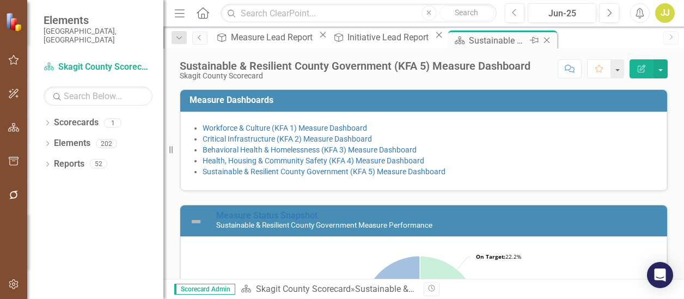
click at [469, 44] on div "Sustainable & Resilient County Government (KFA 5) Measure Dashboard" at bounding box center [498, 41] width 58 height 14
click at [113, 61] on link "Scorecard Skagit County Scorecard" at bounding box center [98, 67] width 109 height 13
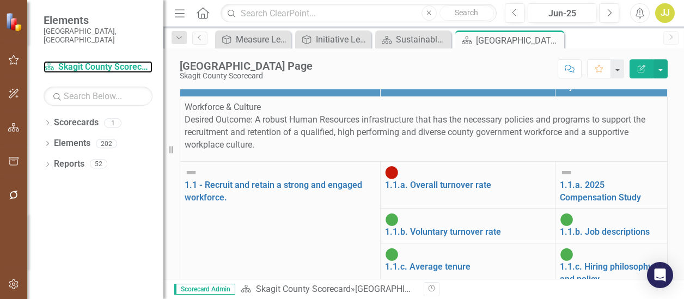
scroll to position [543, 0]
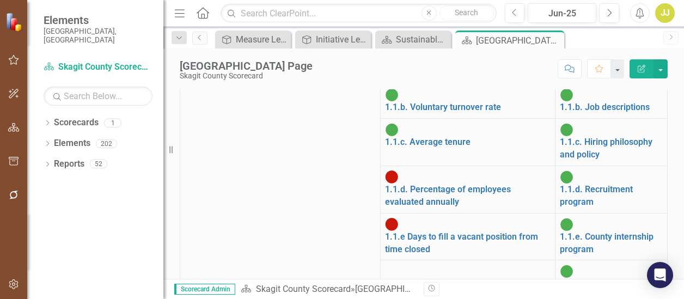
drag, startPoint x: 426, startPoint y: 44, endPoint x: 441, endPoint y: 41, distance: 14.9
click at [441, 41] on div "Scorecard Sustainable & Resilient County Government (KFA 5) Measure Dashboard C…" at bounding box center [413, 40] width 70 height 14
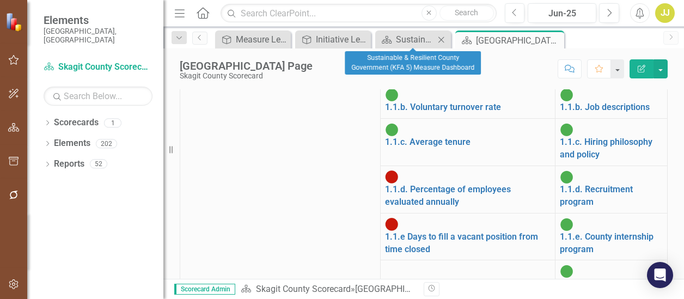
click at [441, 41] on icon "Close" at bounding box center [441, 39] width 11 height 9
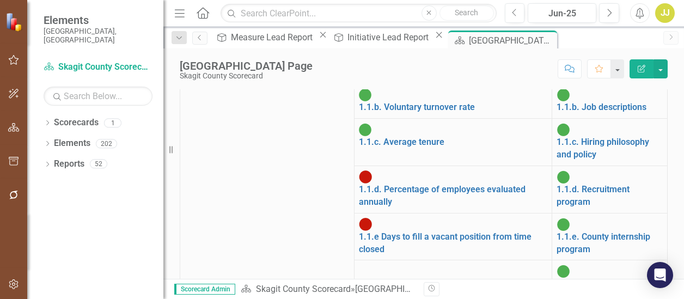
scroll to position [1479, 0]
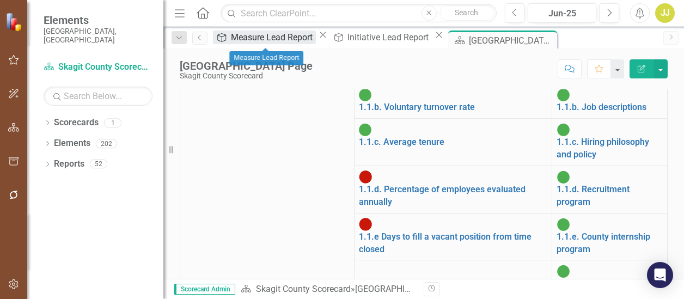
click at [273, 34] on div "Measure Lead Report" at bounding box center [273, 38] width 85 height 14
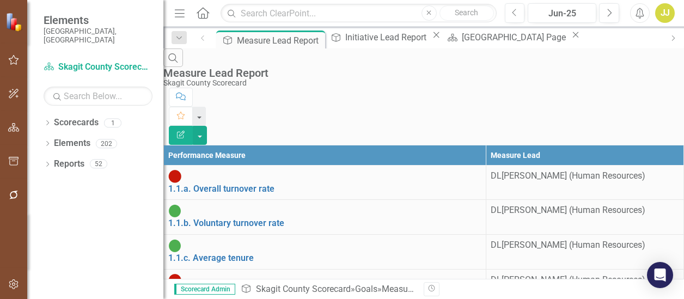
click at [207, 126] on button "button" at bounding box center [200, 135] width 14 height 19
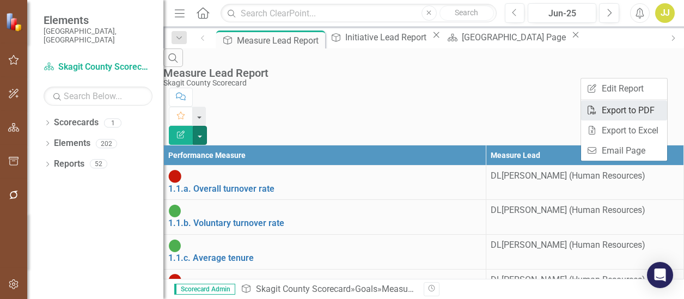
click at [629, 113] on link "PDF Export to PDF" at bounding box center [624, 110] width 86 height 20
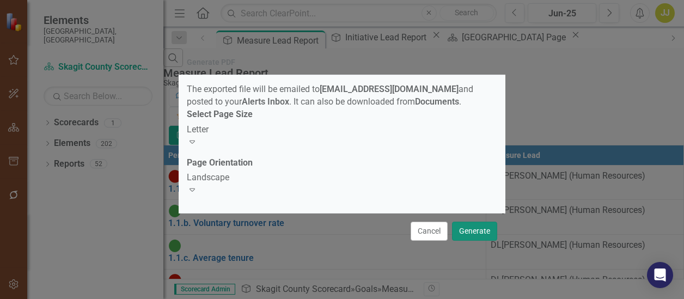
click at [474, 224] on button "Generate" at bounding box center [474, 231] width 45 height 19
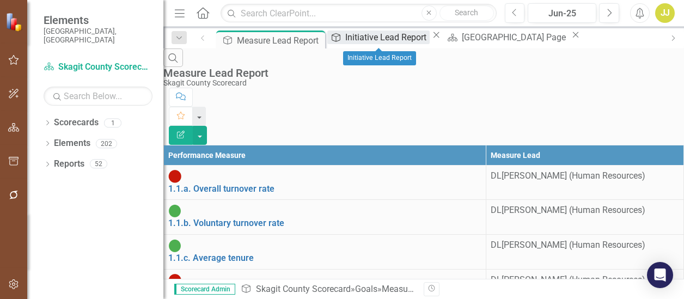
click at [370, 35] on div "Initiative Lead Report" at bounding box center [387, 38] width 84 height 14
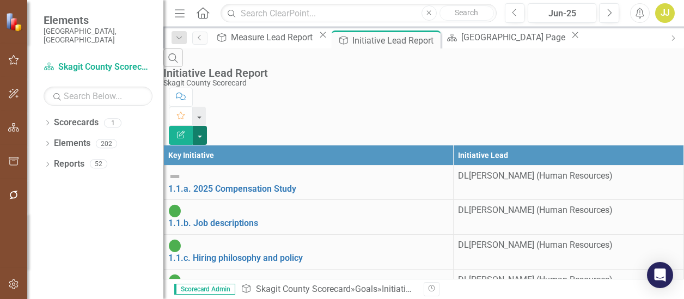
click at [207, 126] on button "button" at bounding box center [200, 135] width 14 height 19
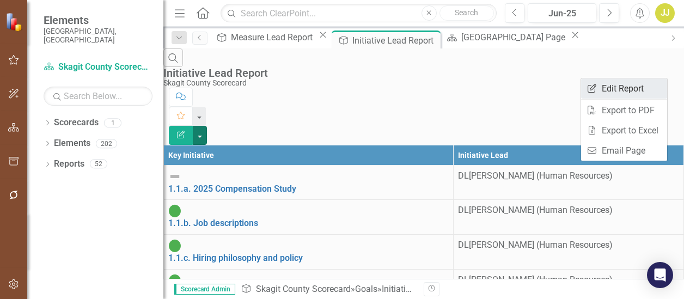
click at [643, 81] on link "Edit Report Edit Report" at bounding box center [624, 88] width 86 height 20
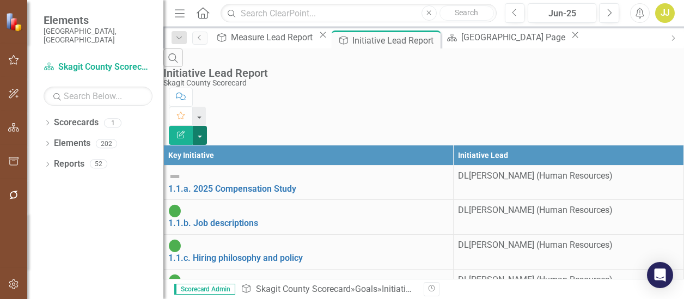
click at [207, 126] on button "button" at bounding box center [200, 135] width 14 height 19
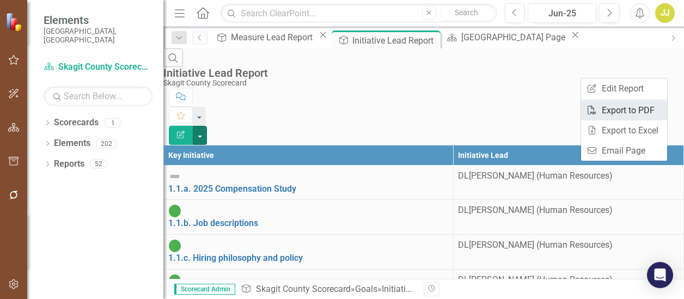
click at [637, 113] on link "PDF Export to PDF" at bounding box center [624, 110] width 86 height 20
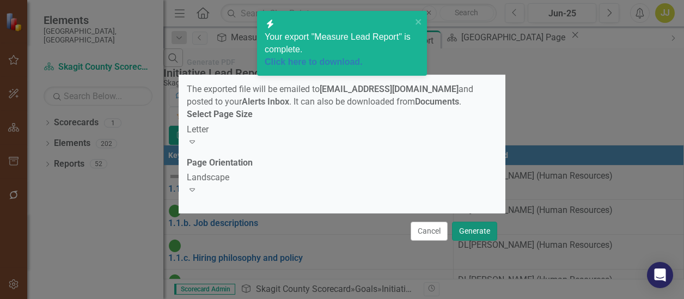
click at [470, 226] on button "Generate" at bounding box center [474, 231] width 45 height 19
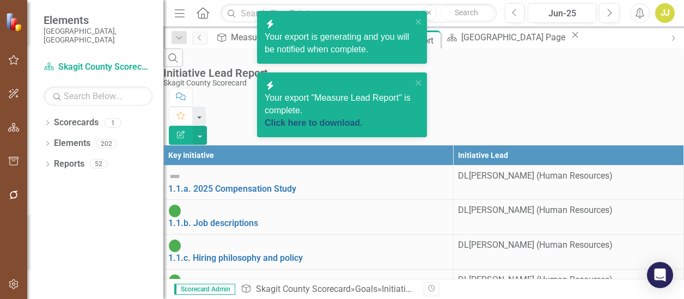
click at [361, 118] on link "Click here to download." at bounding box center [314, 122] width 98 height 9
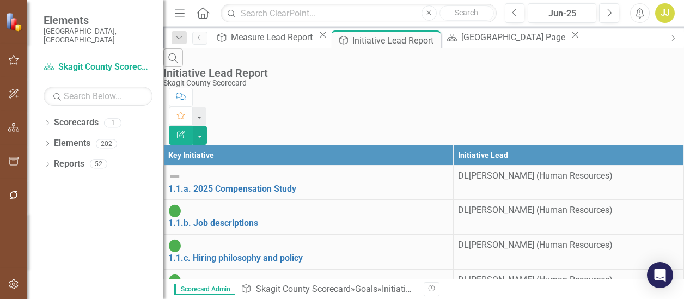
click at [668, 13] on div "JJ" at bounding box center [665, 13] width 20 height 20
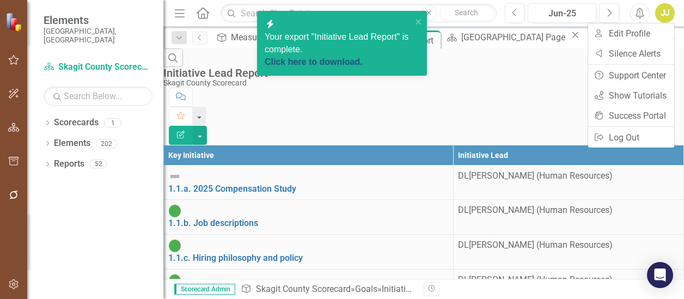
click at [345, 57] on link "Click here to download." at bounding box center [314, 61] width 98 height 9
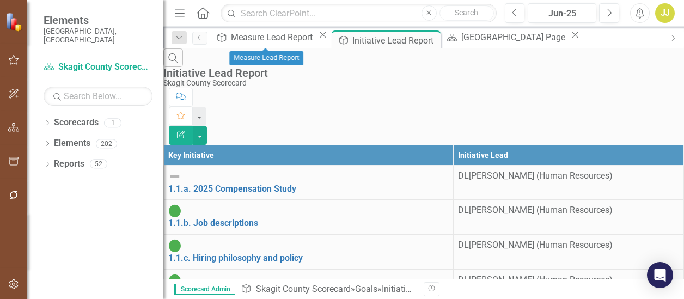
click at [320, 38] on icon at bounding box center [323, 35] width 6 height 6
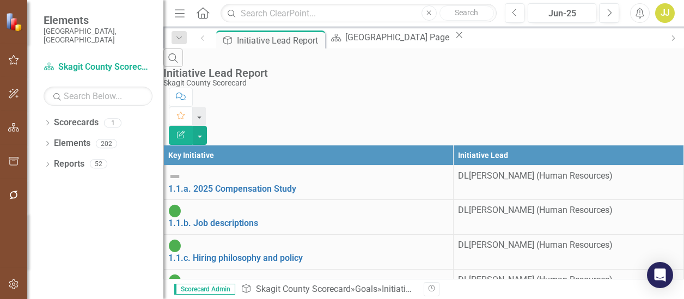
click at [0, 0] on div "Pin" at bounding box center [0, 0] width 0 height 0
click at [315, 40] on icon "Pin" at bounding box center [317, 42] width 9 height 11
click at [315, 40] on icon "Close" at bounding box center [314, 40] width 11 height 9
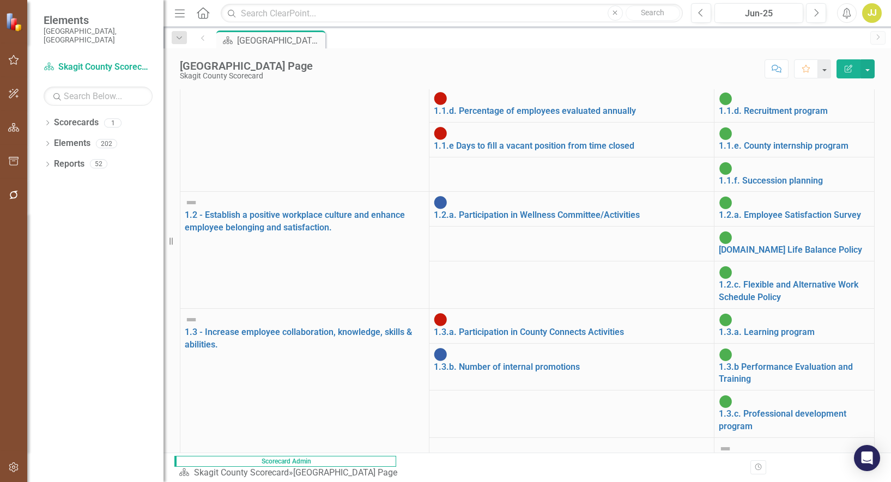
scroll to position [1606, 0]
